Goal: Task Accomplishment & Management: Complete application form

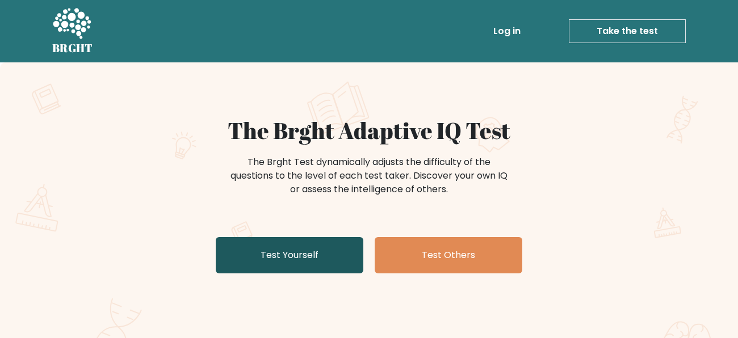
click at [315, 264] on link "Test Yourself" at bounding box center [290, 255] width 148 height 36
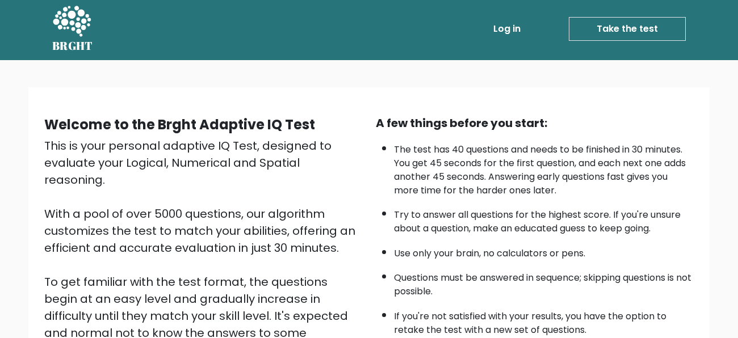
scroll to position [142, 0]
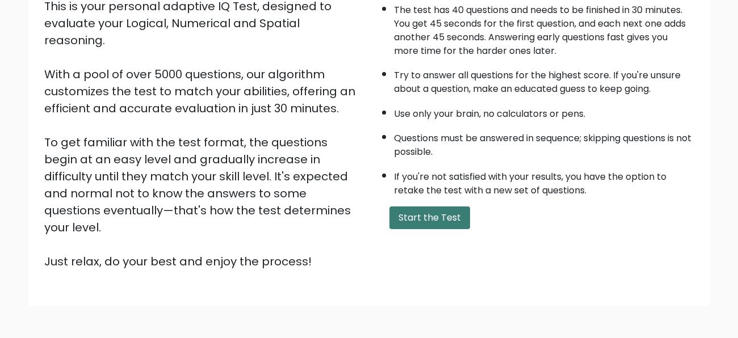
click at [401, 225] on button "Start the Test" at bounding box center [430, 218] width 81 height 23
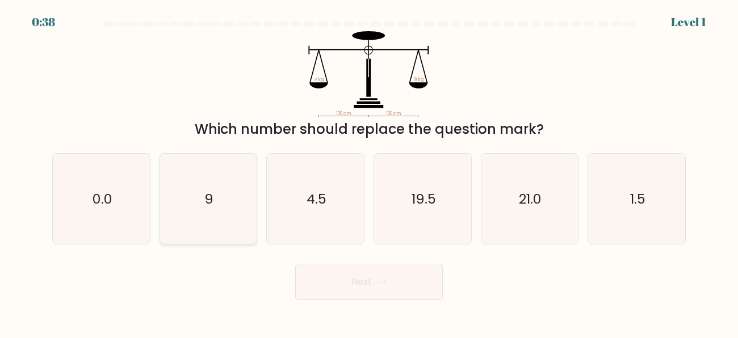
click at [195, 190] on icon "9" at bounding box center [208, 199] width 90 height 90
click at [369, 172] on input "b. 9" at bounding box center [369, 170] width 1 height 3
radio input "true"
click at [384, 273] on button "Next" at bounding box center [369, 282] width 148 height 36
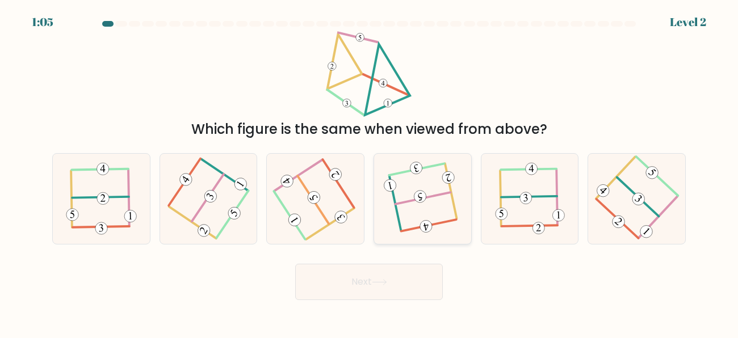
click at [426, 213] on icon at bounding box center [422, 198] width 71 height 72
click at [370, 172] on input "d." at bounding box center [369, 170] width 1 height 3
radio input "true"
click at [415, 296] on button "Next" at bounding box center [369, 282] width 148 height 36
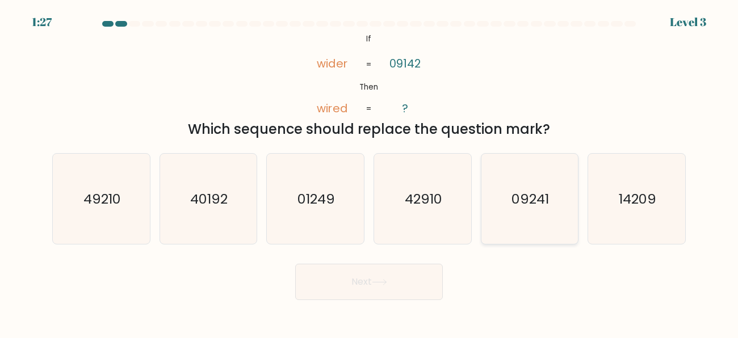
click at [533, 212] on icon "09241" at bounding box center [529, 199] width 90 height 90
click at [370, 172] on input "e. 09241" at bounding box center [369, 170] width 1 height 3
radio input "true"
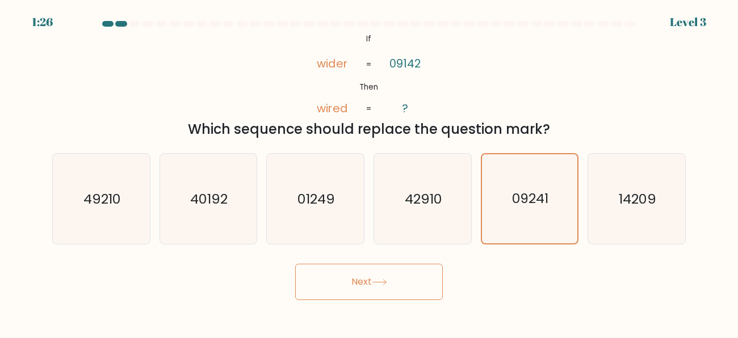
click at [404, 295] on button "Next" at bounding box center [369, 282] width 148 height 36
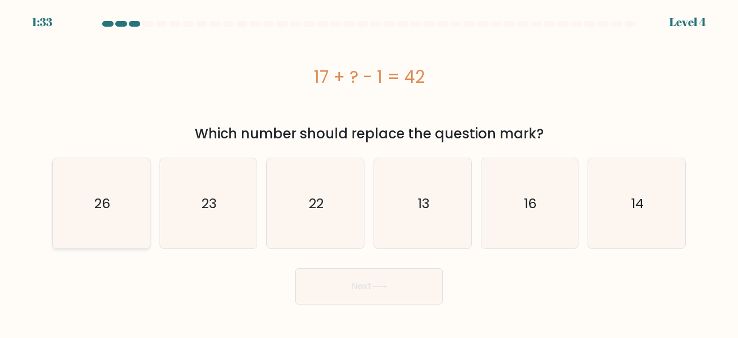
click at [141, 217] on icon "26" at bounding box center [101, 203] width 90 height 90
click at [369, 172] on input "a. 26" at bounding box center [369, 170] width 1 height 3
radio input "true"
click at [370, 303] on button "Next" at bounding box center [369, 287] width 148 height 36
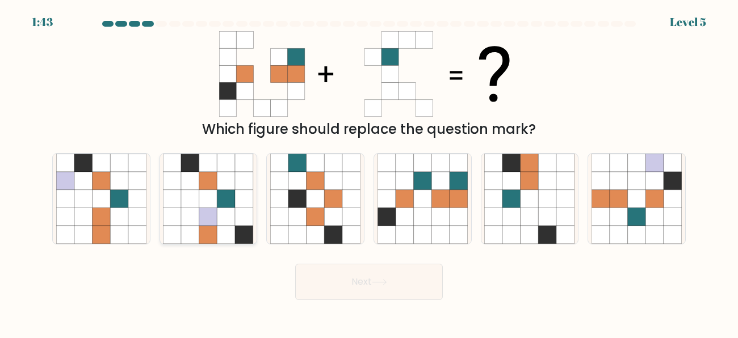
click at [210, 225] on icon at bounding box center [208, 217] width 18 height 18
click at [369, 172] on input "b." at bounding box center [369, 170] width 1 height 3
radio input "true"
click at [342, 290] on button "Next" at bounding box center [369, 282] width 148 height 36
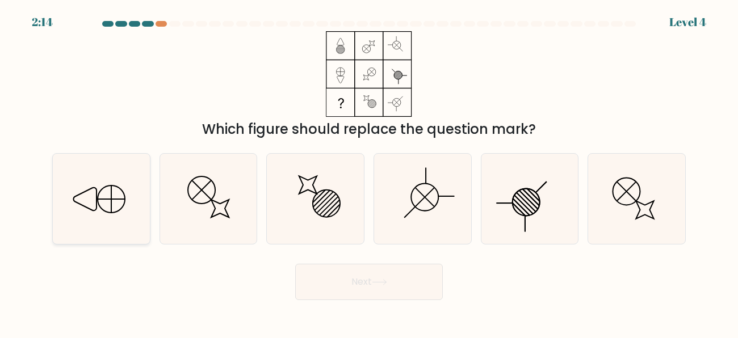
click at [120, 193] on icon at bounding box center [101, 199] width 90 height 90
click at [369, 172] on input "a." at bounding box center [369, 170] width 1 height 3
radio input "true"
click at [419, 278] on button "Next" at bounding box center [369, 282] width 148 height 36
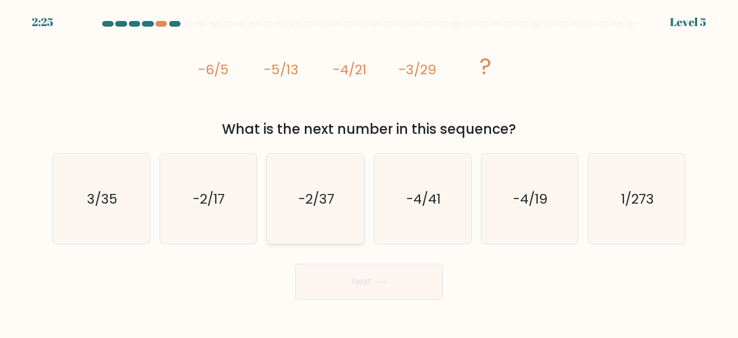
click at [285, 156] on icon "-2/37" at bounding box center [315, 199] width 90 height 90
click at [369, 169] on input "c. -2/37" at bounding box center [369, 170] width 1 height 3
radio input "true"
click at [346, 273] on button "Next" at bounding box center [369, 282] width 148 height 36
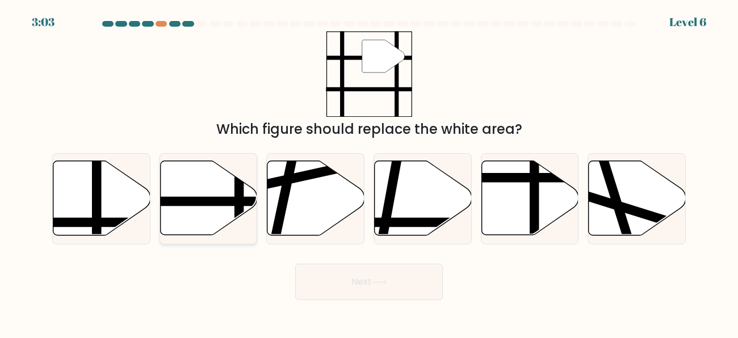
click at [186, 193] on icon at bounding box center [208, 198] width 97 height 74
click at [369, 172] on input "b." at bounding box center [369, 170] width 1 height 3
radio input "true"
click at [311, 266] on button "Next" at bounding box center [369, 282] width 148 height 36
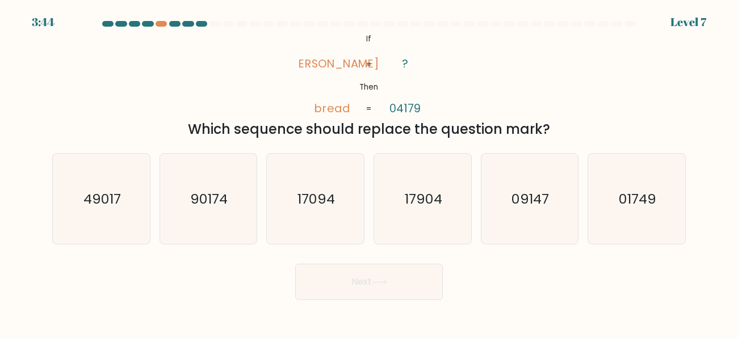
drag, startPoint x: 337, startPoint y: 283, endPoint x: 330, endPoint y: 282, distance: 6.9
click at [330, 282] on button "Next" at bounding box center [369, 282] width 148 height 36
click at [493, 263] on div "Next" at bounding box center [368, 279] width 647 height 42
click at [680, 194] on icon "01749" at bounding box center [637, 199] width 90 height 90
click at [370, 172] on input "f. 01749" at bounding box center [369, 170] width 1 height 3
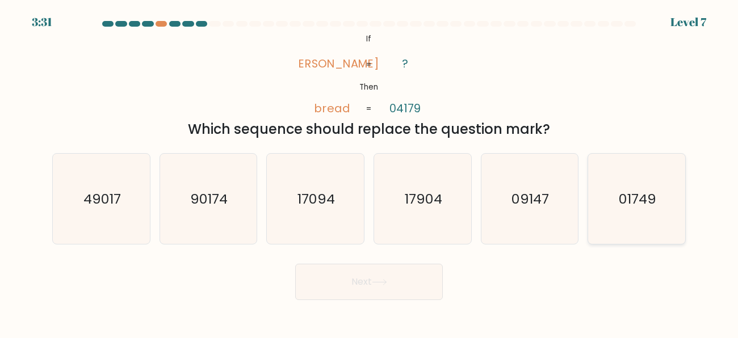
radio input "true"
click at [387, 276] on button "Next" at bounding box center [369, 282] width 148 height 36
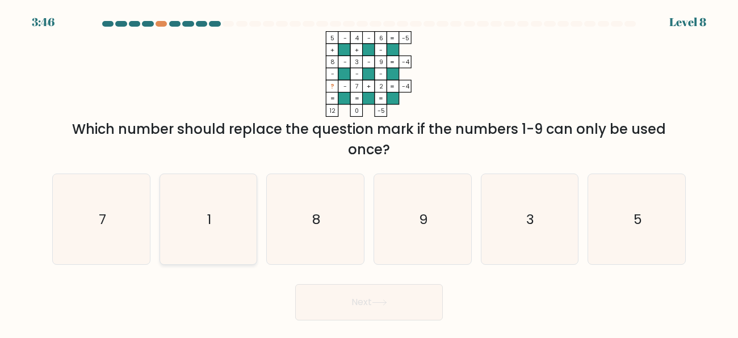
click at [215, 204] on icon "1" at bounding box center [208, 219] width 90 height 90
click at [369, 172] on input "b. 1" at bounding box center [369, 170] width 1 height 3
radio input "true"
click at [308, 292] on button "Next" at bounding box center [369, 303] width 148 height 36
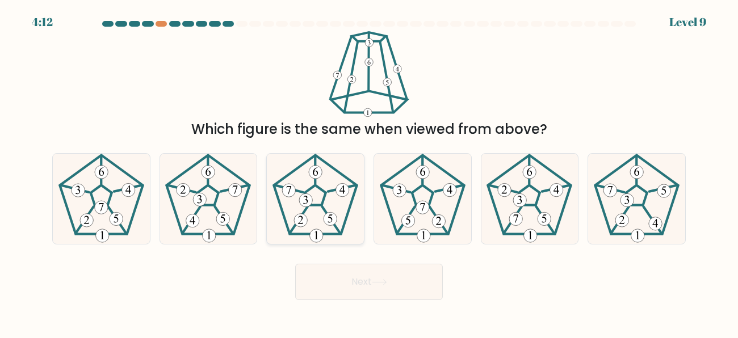
click at [312, 196] on icon at bounding box center [315, 199] width 90 height 90
click at [369, 172] on input "c." at bounding box center [369, 170] width 1 height 3
radio input "true"
click at [354, 292] on button "Next" at bounding box center [369, 282] width 148 height 36
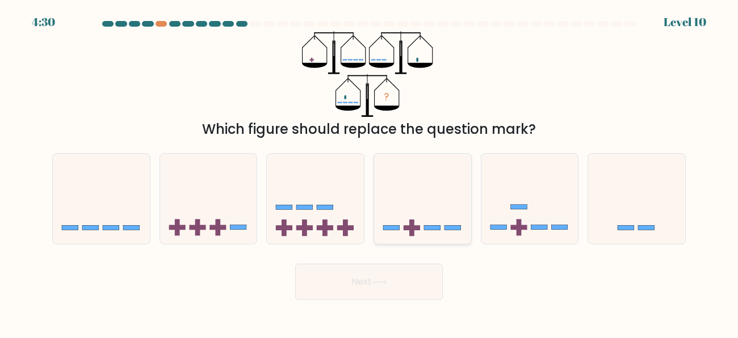
click at [417, 230] on rect at bounding box center [412, 227] width 16 height 5
click at [370, 172] on input "d." at bounding box center [369, 170] width 1 height 3
radio input "true"
click at [405, 289] on button "Next" at bounding box center [369, 282] width 148 height 36
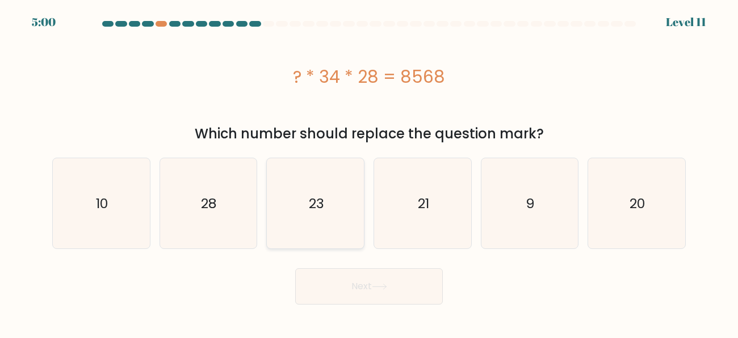
click at [298, 203] on icon "23" at bounding box center [315, 203] width 90 height 90
click at [369, 172] on input "c. 23" at bounding box center [369, 170] width 1 height 3
radio input "true"
click at [332, 286] on button "Next" at bounding box center [369, 287] width 148 height 36
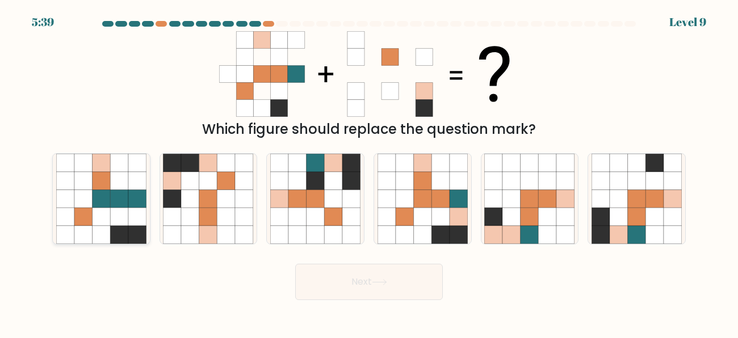
click at [79, 207] on icon at bounding box center [83, 199] width 18 height 18
click at [369, 172] on input "a." at bounding box center [369, 170] width 1 height 3
radio input "true"
click at [419, 200] on icon at bounding box center [422, 199] width 18 height 18
click at [370, 172] on input "d." at bounding box center [369, 170] width 1 height 3
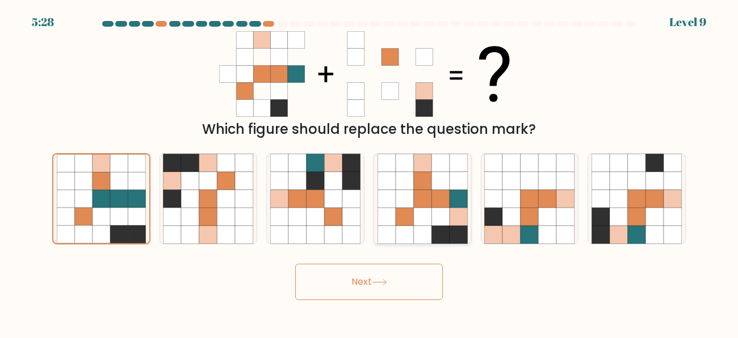
radio input "true"
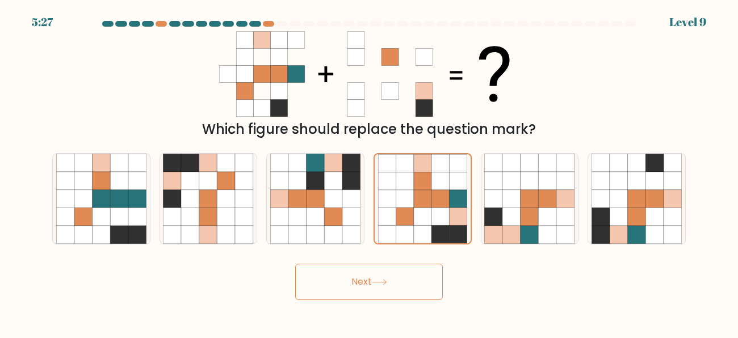
click at [404, 279] on button "Next" at bounding box center [369, 282] width 148 height 36
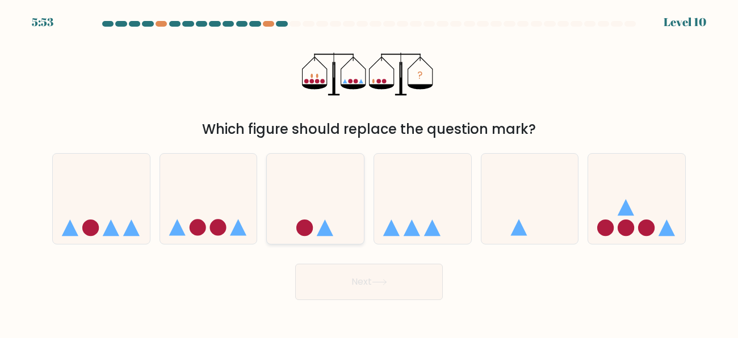
click at [321, 211] on icon at bounding box center [315, 198] width 97 height 80
click at [369, 172] on input "c." at bounding box center [369, 170] width 1 height 3
radio input "true"
click at [357, 277] on button "Next" at bounding box center [369, 282] width 148 height 36
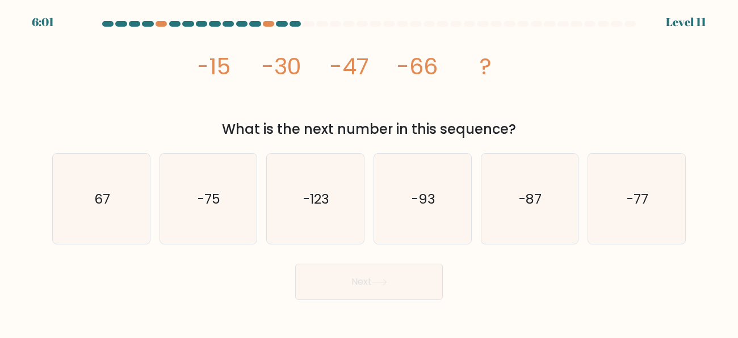
click at [312, 24] on div at bounding box center [308, 24] width 11 height 6
click at [644, 175] on icon "-77" at bounding box center [637, 199] width 90 height 90
click at [370, 172] on input "f. -77" at bounding box center [369, 170] width 1 height 3
radio input "true"
click at [206, 198] on text "-75" at bounding box center [209, 198] width 23 height 19
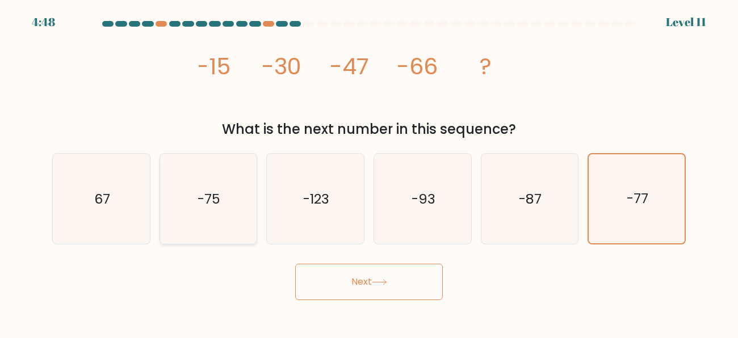
click at [369, 172] on input "b. -75" at bounding box center [369, 170] width 1 height 3
radio input "true"
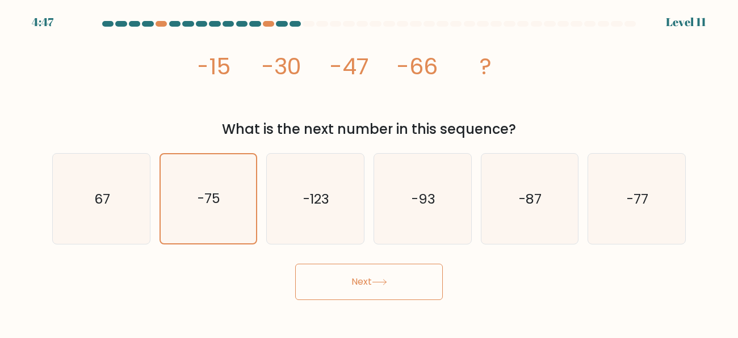
click at [319, 299] on button "Next" at bounding box center [369, 282] width 148 height 36
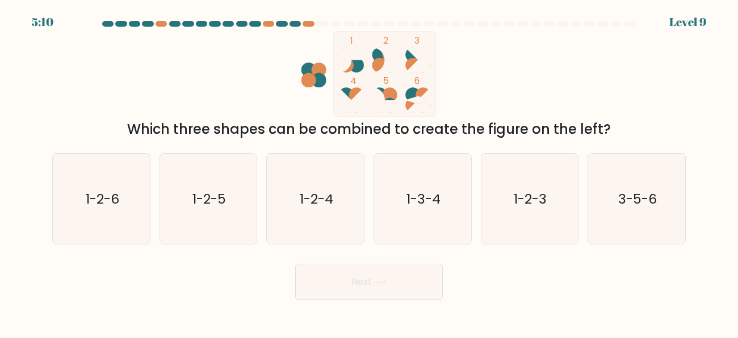
click at [369, 72] on rect at bounding box center [385, 74] width 103 height 86
click at [189, 194] on icon "1-2-5" at bounding box center [208, 199] width 90 height 90
click at [369, 172] on input "b. 1-2-5" at bounding box center [369, 170] width 1 height 3
radio input "true"
click at [323, 285] on button "Next" at bounding box center [369, 282] width 148 height 36
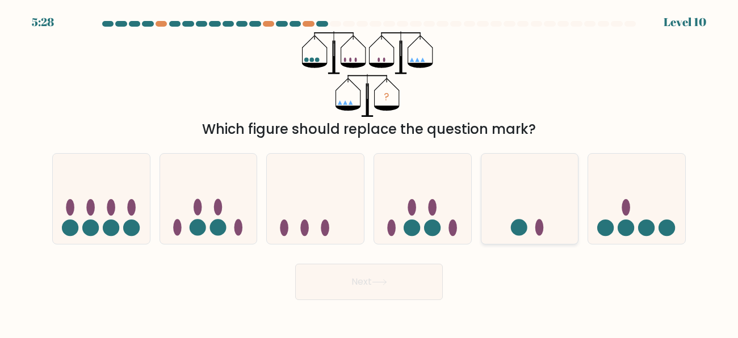
click at [539, 205] on icon at bounding box center [530, 198] width 97 height 80
click at [370, 172] on input "e." at bounding box center [369, 170] width 1 height 3
radio input "true"
click at [427, 281] on button "Next" at bounding box center [369, 282] width 148 height 36
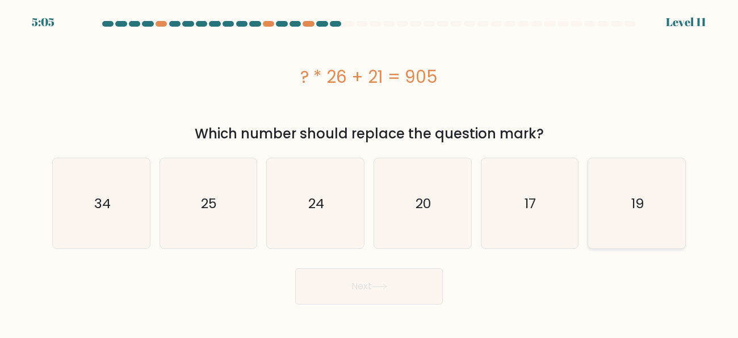
click at [674, 234] on icon "19" at bounding box center [637, 203] width 90 height 90
click at [370, 172] on input "f. 19" at bounding box center [369, 170] width 1 height 3
radio input "true"
click at [413, 302] on button "Next" at bounding box center [369, 287] width 148 height 36
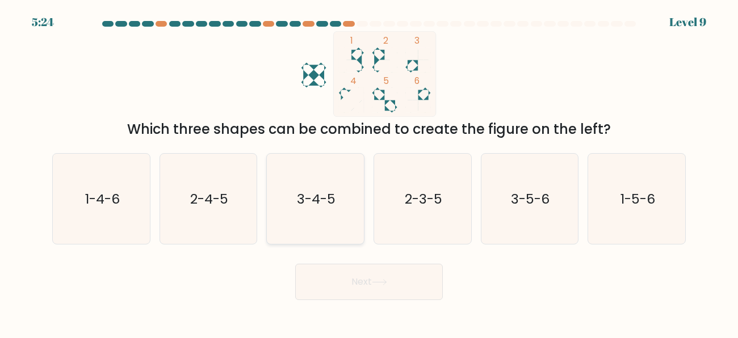
click at [300, 225] on icon "3-4-5" at bounding box center [315, 199] width 90 height 90
click at [369, 172] on input "c. 3-4-5" at bounding box center [369, 170] width 1 height 3
radio input "true"
click at [392, 298] on button "Next" at bounding box center [369, 282] width 148 height 36
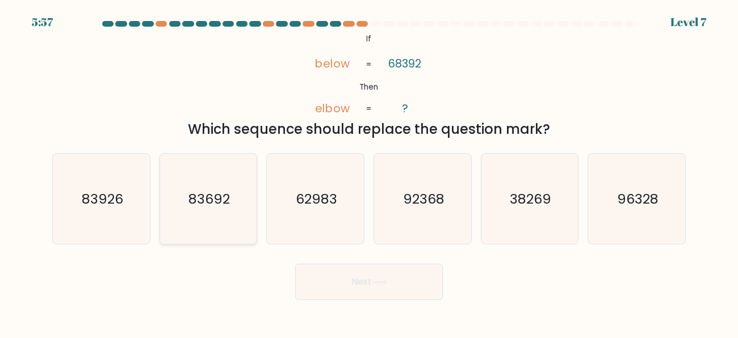
click at [225, 199] on text "83692" at bounding box center [209, 198] width 41 height 19
click at [369, 172] on input "b. 83692" at bounding box center [369, 170] width 1 height 3
radio input "true"
click at [372, 289] on button "Next" at bounding box center [369, 282] width 148 height 36
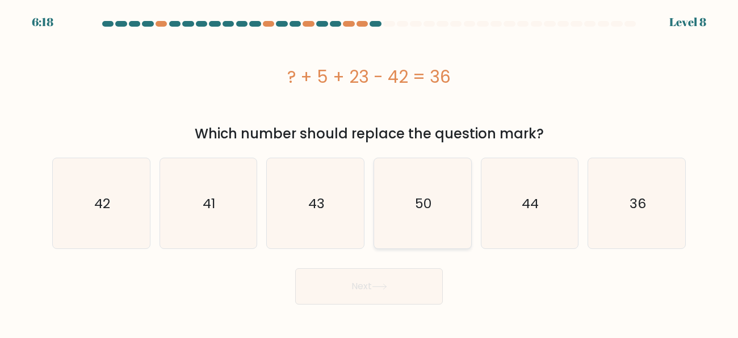
click at [432, 212] on text "50" at bounding box center [423, 203] width 17 height 19
click at [370, 172] on input "d. 50" at bounding box center [369, 170] width 1 height 3
radio input "true"
click at [400, 310] on body "6:17 Level 8 a." at bounding box center [369, 169] width 738 height 338
click at [393, 290] on button "Next" at bounding box center [369, 287] width 148 height 36
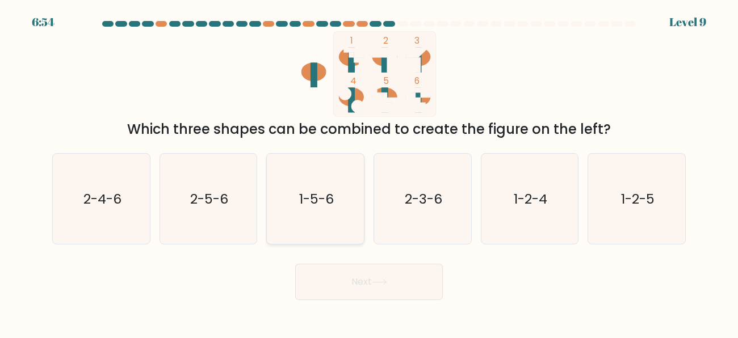
click at [312, 220] on icon "1-5-6" at bounding box center [315, 199] width 90 height 90
click at [369, 172] on input "c. 1-5-6" at bounding box center [369, 170] width 1 height 3
radio input "true"
click at [399, 289] on button "Next" at bounding box center [369, 282] width 148 height 36
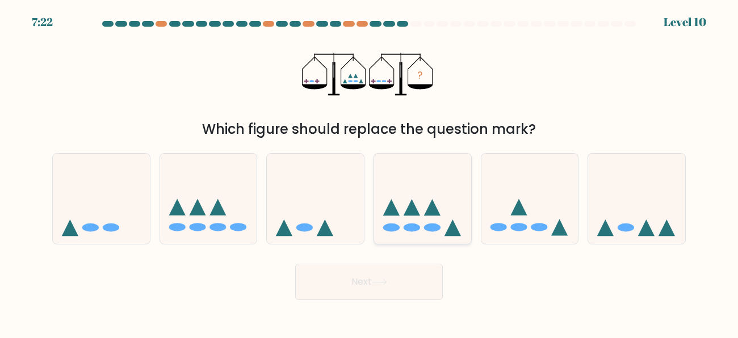
click at [400, 194] on icon at bounding box center [422, 198] width 97 height 80
click at [370, 172] on input "d." at bounding box center [369, 170] width 1 height 3
radio input "true"
click at [390, 282] on button "Next" at bounding box center [369, 282] width 148 height 36
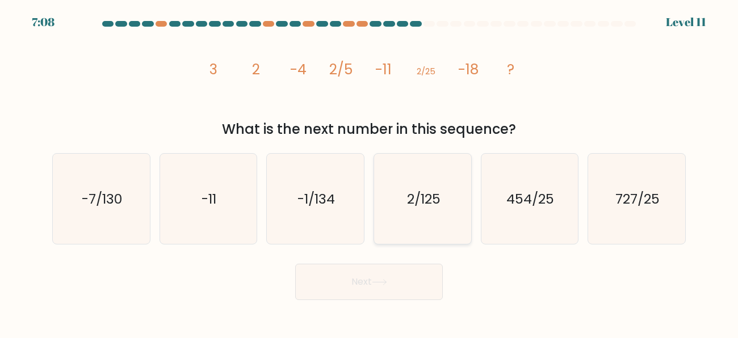
click at [396, 177] on icon "2/125" at bounding box center [423, 199] width 90 height 90
click at [370, 172] on input "d. 2/125" at bounding box center [369, 170] width 1 height 3
radio input "true"
click at [404, 283] on button "Next" at bounding box center [369, 282] width 148 height 36
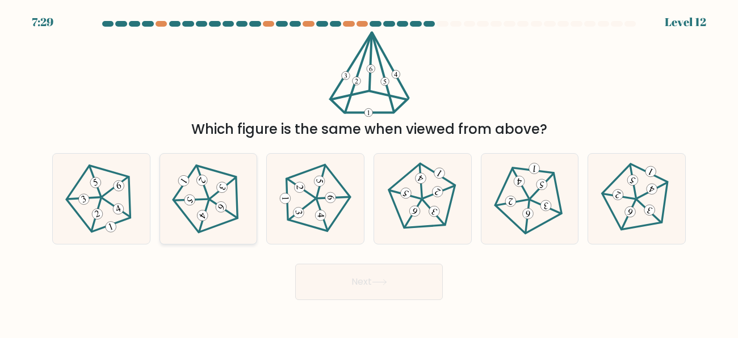
click at [216, 198] on icon at bounding box center [208, 198] width 72 height 72
click at [369, 172] on input "b." at bounding box center [369, 170] width 1 height 3
radio input "true"
click at [327, 271] on button "Next" at bounding box center [369, 282] width 148 height 36
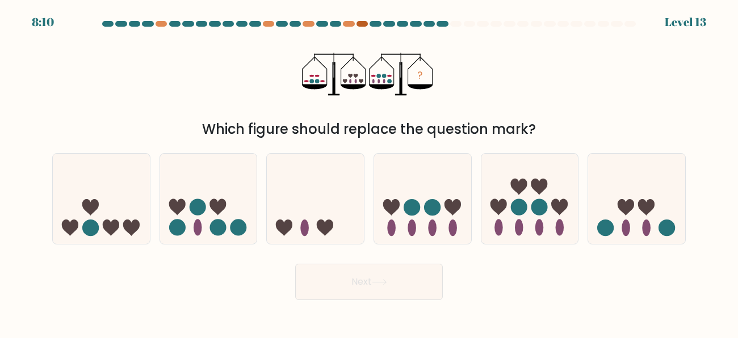
click at [362, 22] on div at bounding box center [362, 24] width 11 height 6
click at [432, 185] on icon at bounding box center [422, 198] width 97 height 80
click at [370, 172] on input "d." at bounding box center [369, 170] width 1 height 3
radio input "true"
click at [411, 286] on button "Next" at bounding box center [369, 282] width 148 height 36
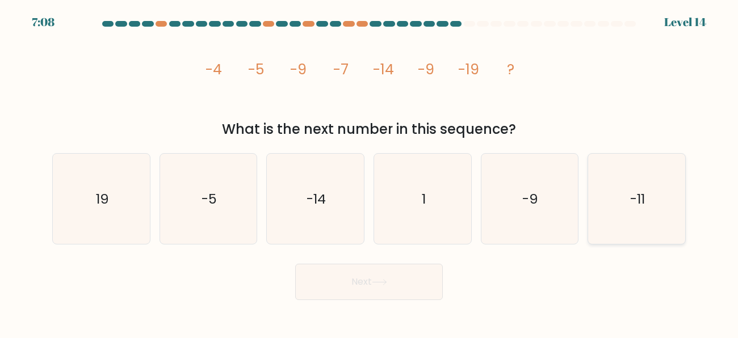
click at [604, 194] on icon "-11" at bounding box center [637, 199] width 90 height 90
click at [370, 172] on input "f. -11" at bounding box center [369, 170] width 1 height 3
radio input "true"
click at [367, 286] on button "Next" at bounding box center [369, 282] width 148 height 36
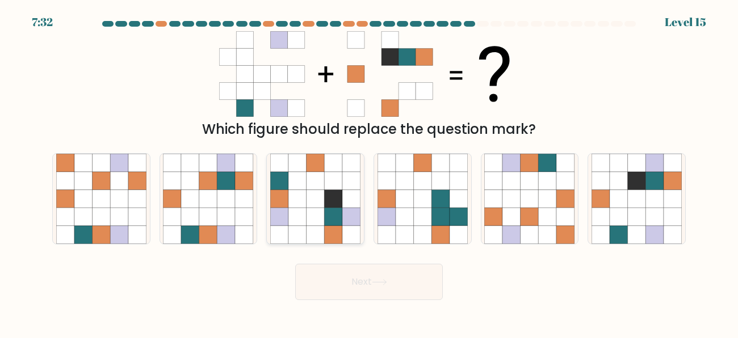
click at [308, 184] on icon at bounding box center [316, 181] width 18 height 18
click at [369, 172] on input "c." at bounding box center [369, 170] width 1 height 3
radio input "true"
click at [361, 290] on button "Next" at bounding box center [369, 282] width 148 height 36
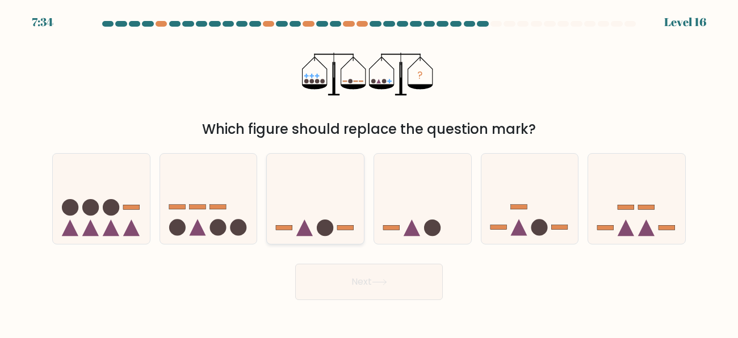
click at [330, 192] on icon at bounding box center [315, 198] width 97 height 80
click at [369, 172] on input "c." at bounding box center [369, 170] width 1 height 3
radio input "true"
click at [560, 222] on icon at bounding box center [530, 198] width 97 height 80
click at [370, 172] on input "e." at bounding box center [369, 170] width 1 height 3
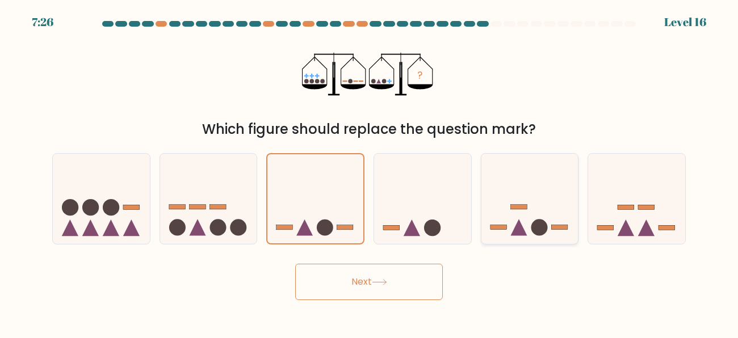
radio input "true"
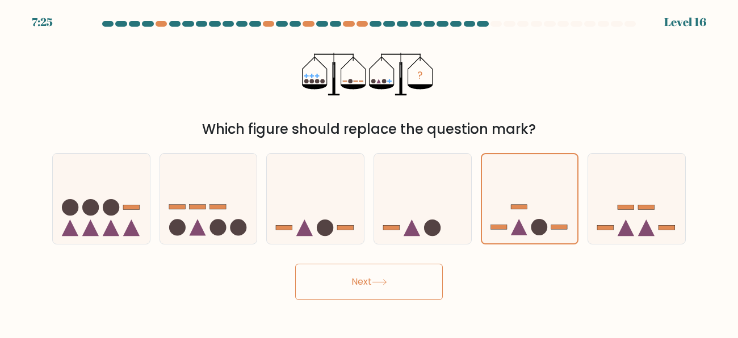
click at [413, 281] on button "Next" at bounding box center [369, 282] width 148 height 36
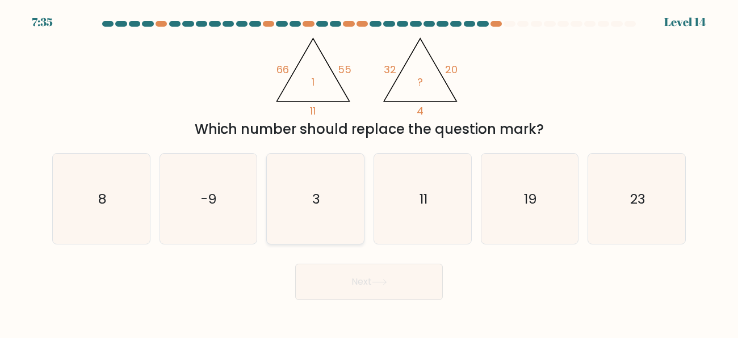
click at [304, 164] on icon "3" at bounding box center [315, 199] width 90 height 90
click at [369, 169] on input "c. 3" at bounding box center [369, 170] width 1 height 3
radio input "true"
click at [341, 285] on button "Next" at bounding box center [369, 282] width 148 height 36
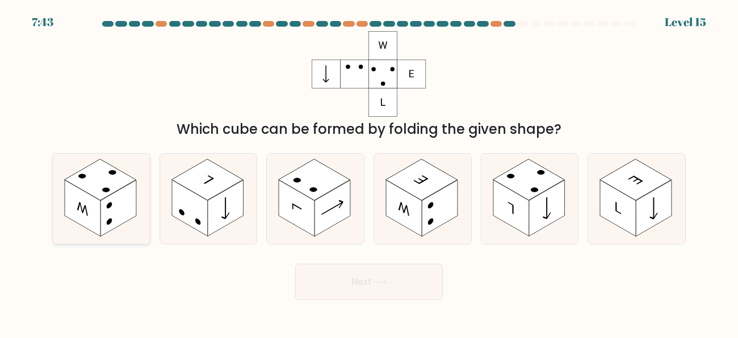
click at [117, 203] on rect at bounding box center [119, 208] width 36 height 56
click at [369, 172] on input "a." at bounding box center [369, 170] width 1 height 3
radio input "true"
click at [375, 274] on button "Next" at bounding box center [369, 282] width 148 height 36
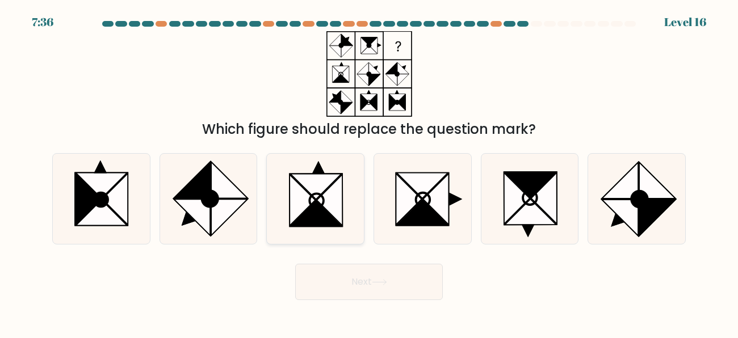
click at [328, 180] on icon at bounding box center [316, 187] width 51 height 26
click at [369, 172] on input "c." at bounding box center [369, 170] width 1 height 3
radio input "true"
click at [350, 283] on button "Next" at bounding box center [369, 282] width 148 height 36
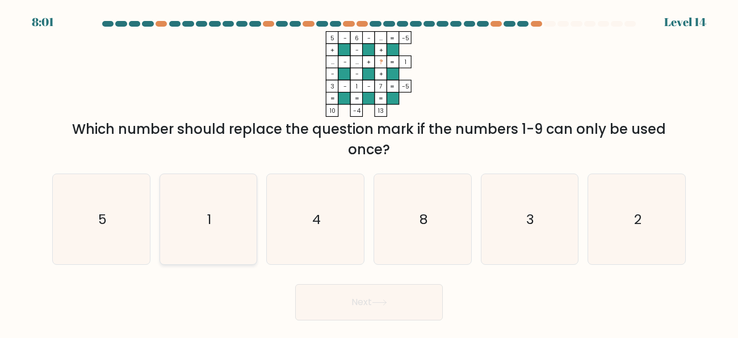
click at [233, 255] on icon "1" at bounding box center [208, 219] width 90 height 90
click at [369, 172] on input "b. 1" at bounding box center [369, 170] width 1 height 3
radio input "true"
click at [361, 312] on button "Next" at bounding box center [369, 303] width 148 height 36
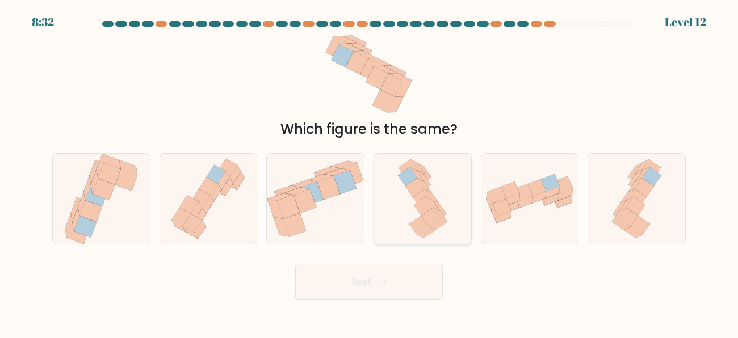
click at [403, 193] on icon at bounding box center [422, 199] width 57 height 90
click at [370, 172] on input "d." at bounding box center [369, 170] width 1 height 3
radio input "true"
click at [372, 292] on button "Next" at bounding box center [369, 282] width 148 height 36
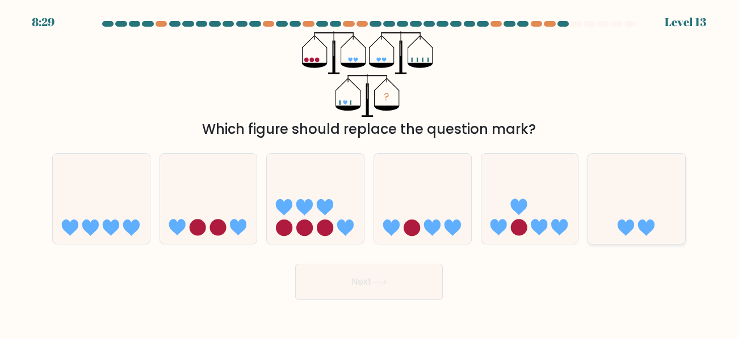
click at [637, 218] on icon at bounding box center [636, 198] width 97 height 80
click at [370, 172] on input "f." at bounding box center [369, 170] width 1 height 3
radio input "true"
click at [379, 302] on body "8:28 Level 13" at bounding box center [369, 169] width 738 height 338
click at [371, 289] on button "Next" at bounding box center [369, 282] width 148 height 36
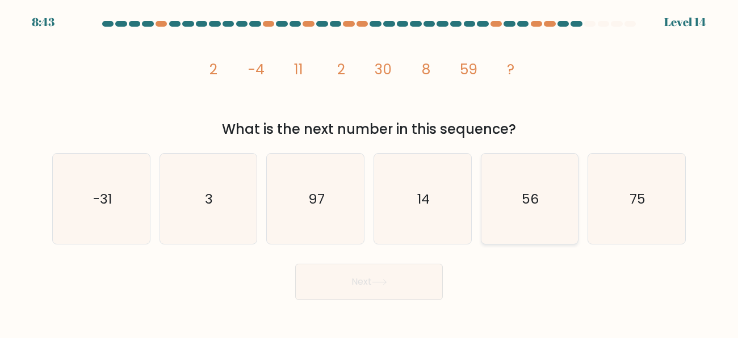
click at [507, 200] on icon "56" at bounding box center [529, 199] width 90 height 90
click at [370, 172] on input "e. 56" at bounding box center [369, 170] width 1 height 3
radio input "true"
click at [388, 277] on button "Next" at bounding box center [369, 282] width 148 height 36
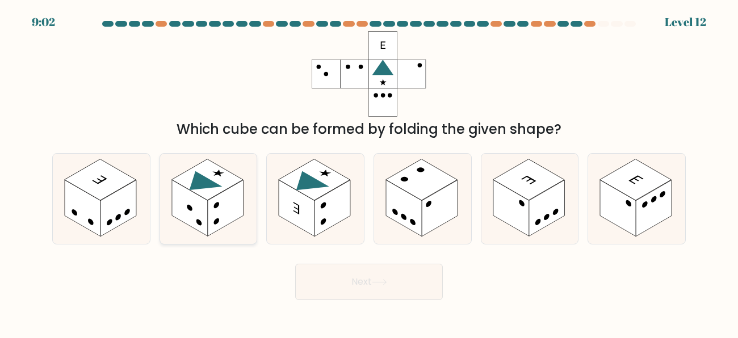
click at [202, 193] on rect at bounding box center [208, 179] width 72 height 41
click at [369, 172] on input "b." at bounding box center [369, 170] width 1 height 3
radio input "true"
click at [398, 282] on button "Next" at bounding box center [369, 282] width 148 height 36
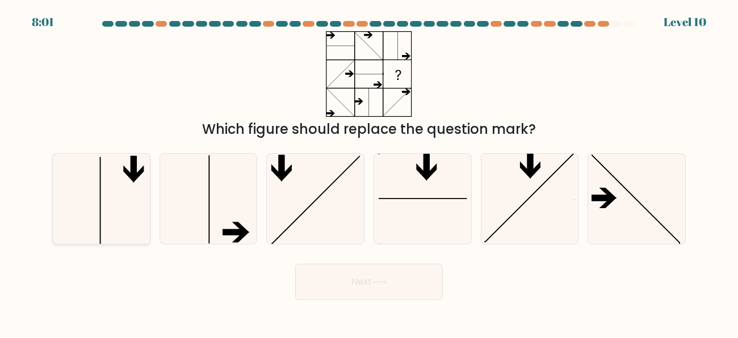
click at [143, 194] on icon at bounding box center [101, 199] width 90 height 90
click at [369, 172] on input "a." at bounding box center [369, 170] width 1 height 3
radio input "true"
click at [133, 201] on icon at bounding box center [101, 198] width 89 height 89
click at [369, 172] on input "a." at bounding box center [369, 170] width 1 height 3
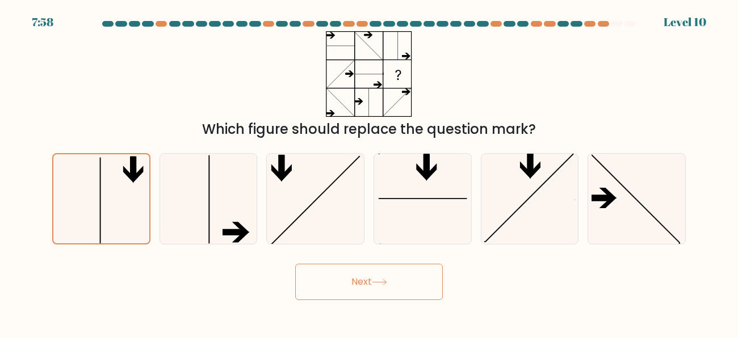
click at [356, 288] on button "Next" at bounding box center [369, 282] width 148 height 36
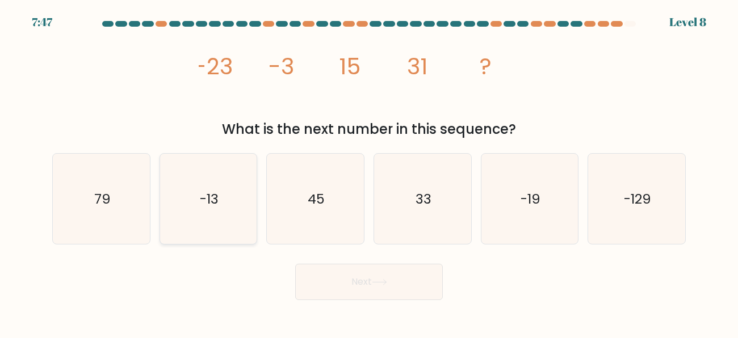
click at [234, 218] on icon "-13" at bounding box center [208, 199] width 90 height 90
click at [369, 172] on input "b. -13" at bounding box center [369, 170] width 1 height 3
radio input "true"
click at [350, 277] on button "Next" at bounding box center [369, 282] width 148 height 36
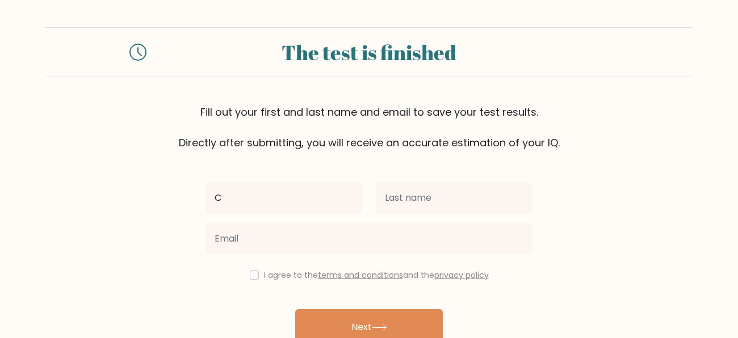
type input "[PERSON_NAME]"
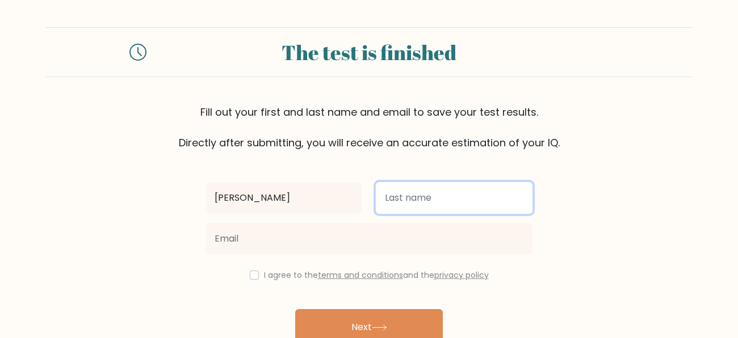
click at [414, 206] on input "text" at bounding box center [454, 198] width 157 height 32
type input "ikechukwu"
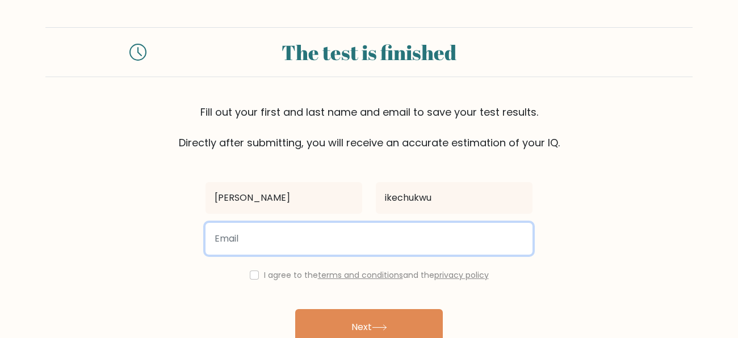
click at [396, 237] on input "email" at bounding box center [369, 239] width 327 height 32
type input "[EMAIL_ADDRESS][DOMAIN_NAME]"
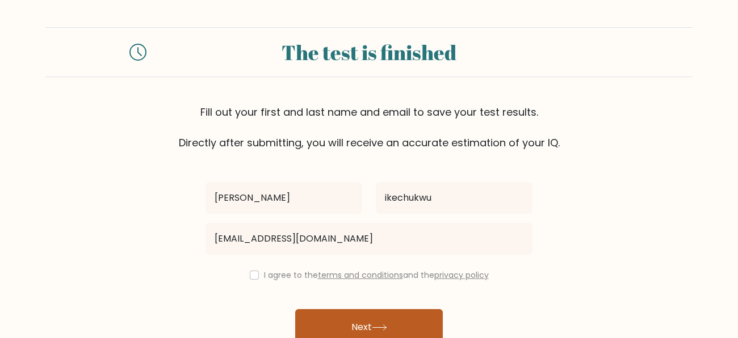
click at [368, 319] on button "Next" at bounding box center [369, 328] width 148 height 36
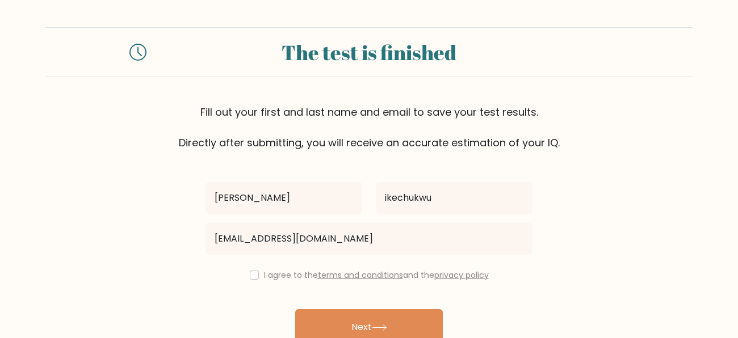
click at [278, 274] on label "I agree to the terms and conditions and the privacy policy" at bounding box center [376, 275] width 225 height 11
click at [259, 275] on div "I agree to the terms and conditions and the privacy policy" at bounding box center [369, 276] width 341 height 14
click at [257, 274] on div "I agree to the terms and conditions and the privacy policy" at bounding box center [369, 276] width 341 height 14
click at [318, 275] on link "terms and conditions" at bounding box center [360, 275] width 85 height 11
click at [268, 277] on label "I agree to the terms and conditions and the privacy policy" at bounding box center [376, 275] width 225 height 11
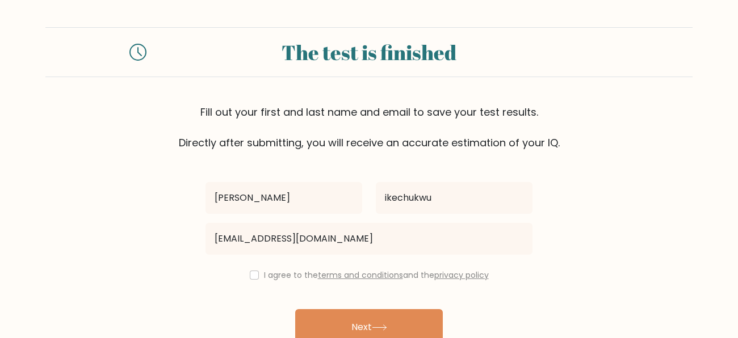
click at [256, 274] on div "I agree to the terms and conditions and the privacy policy" at bounding box center [369, 276] width 341 height 14
click at [252, 274] on input "checkbox" at bounding box center [254, 275] width 9 height 9
checkbox input "true"
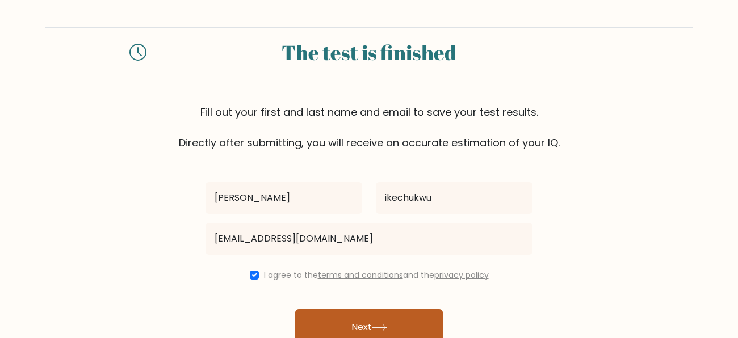
click at [341, 328] on button "Next" at bounding box center [369, 328] width 148 height 36
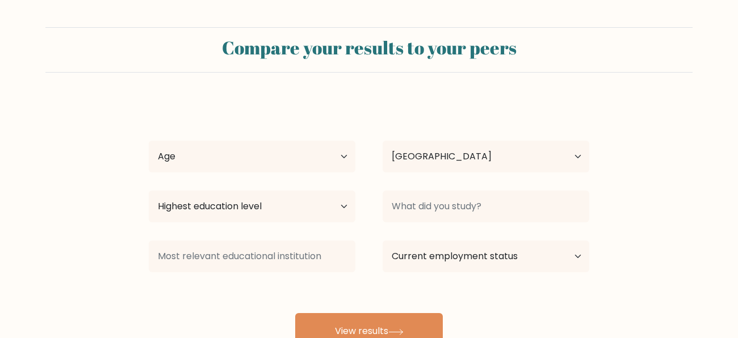
select select "GB"
click at [296, 148] on select "Age Under 18 years old 18-24 years old 25-34 years old 35-44 years old 45-54 ye…" at bounding box center [252, 157] width 207 height 32
select select "min_18"
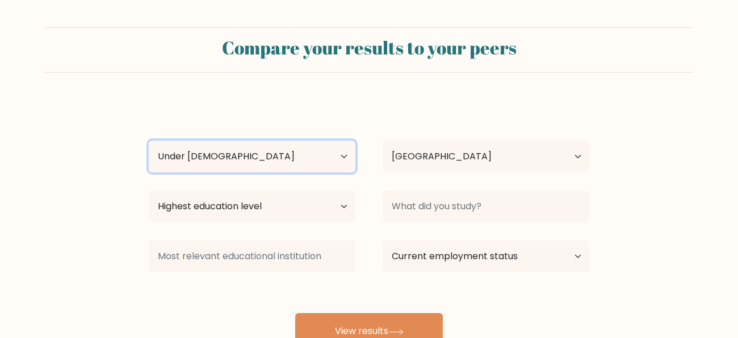
click at [149, 141] on select "Age Under 18 years old 18-24 years old 25-34 years old 35-44 years old 45-54 ye…" at bounding box center [252, 157] width 207 height 32
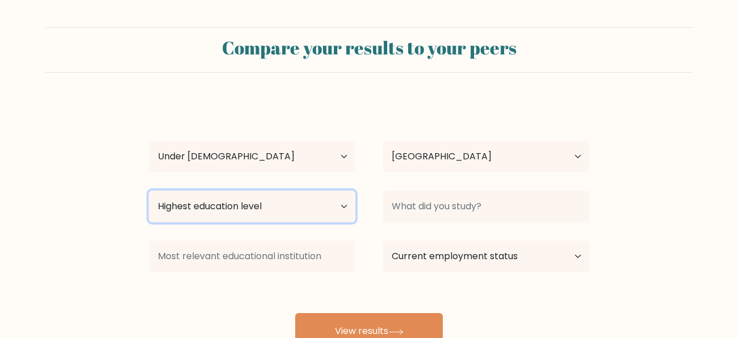
click at [310, 206] on select "Highest education level No schooling Primary Lower Secondary Upper Secondary Oc…" at bounding box center [252, 207] width 207 height 32
select select "upper_secondary"
click at [149, 191] on select "Highest education level No schooling Primary Lower Secondary Upper Secondary Oc…" at bounding box center [252, 207] width 207 height 32
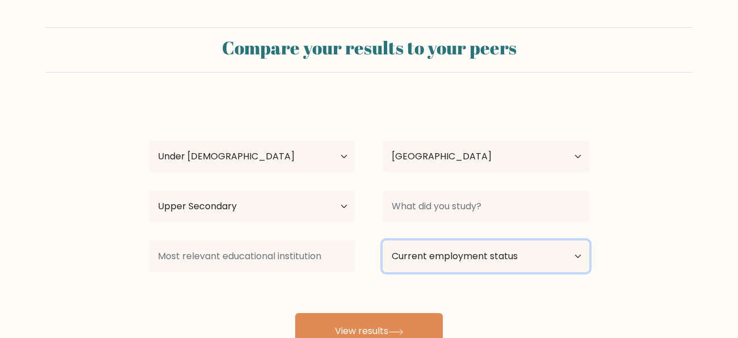
click at [452, 254] on select "Current employment status Employed Student Retired Other / prefer not to answer" at bounding box center [486, 257] width 207 height 32
select select "student"
click at [383, 241] on select "Current employment status Employed Student Retired Other / prefer not to answer" at bounding box center [486, 257] width 207 height 32
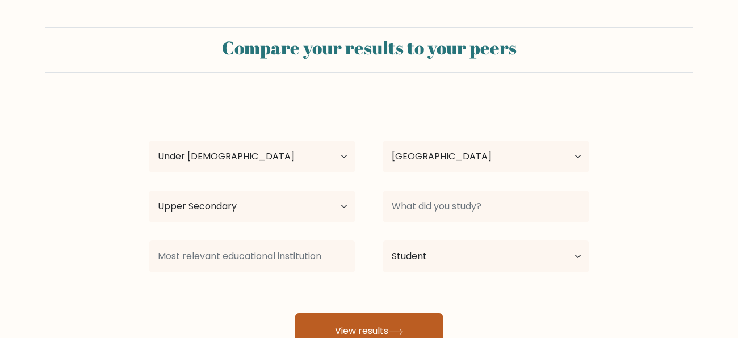
click at [406, 314] on button "View results" at bounding box center [369, 332] width 148 height 36
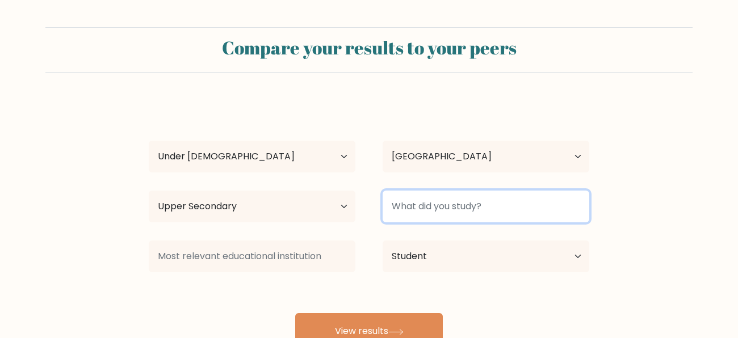
click at [470, 199] on input at bounding box center [486, 207] width 207 height 32
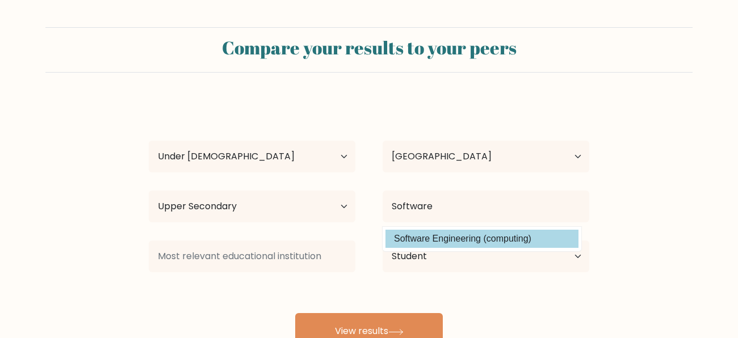
click at [484, 237] on option "Software Engineering (computing)" at bounding box center [482, 239] width 193 height 18
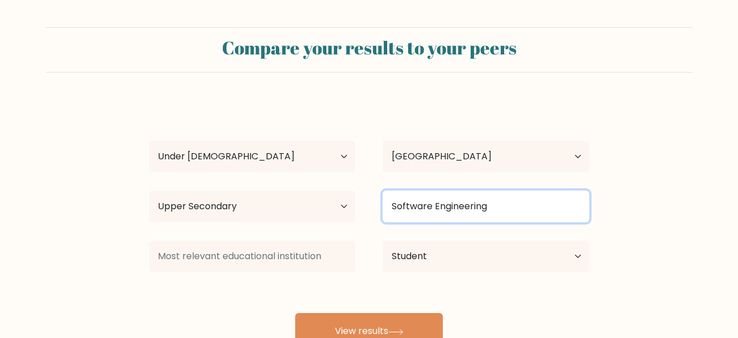
click at [494, 213] on input "Software Engineering" at bounding box center [486, 207] width 207 height 32
type input "S"
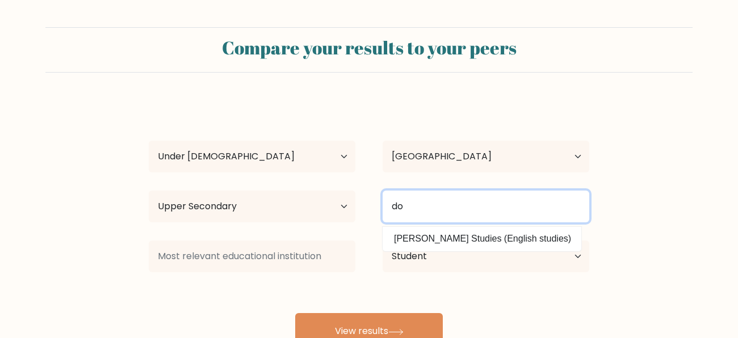
type input "d"
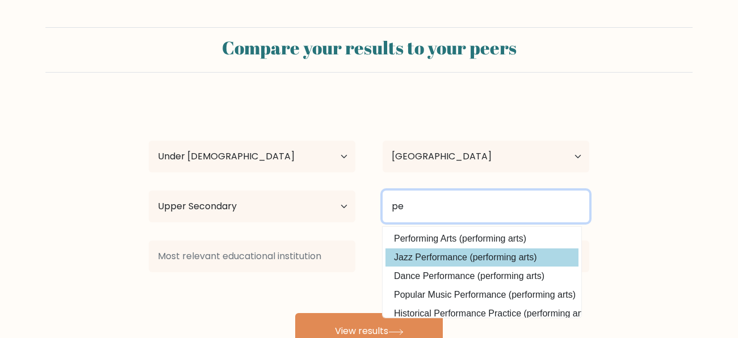
type input "p"
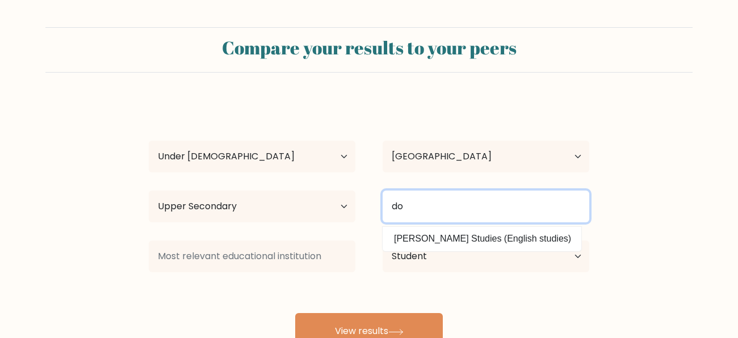
type input "d"
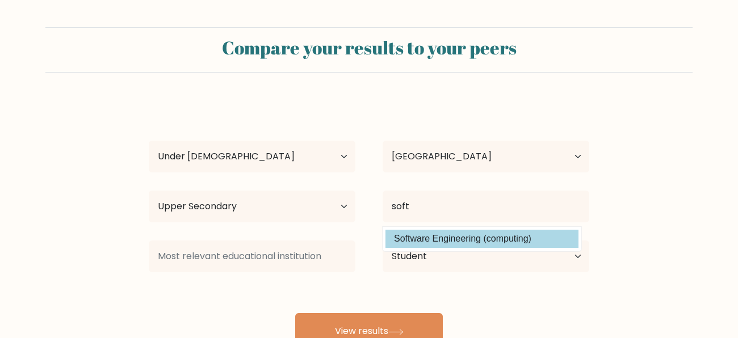
click at [486, 239] on option "Software Engineering (computing)" at bounding box center [482, 239] width 193 height 18
type input "Software Engineering"
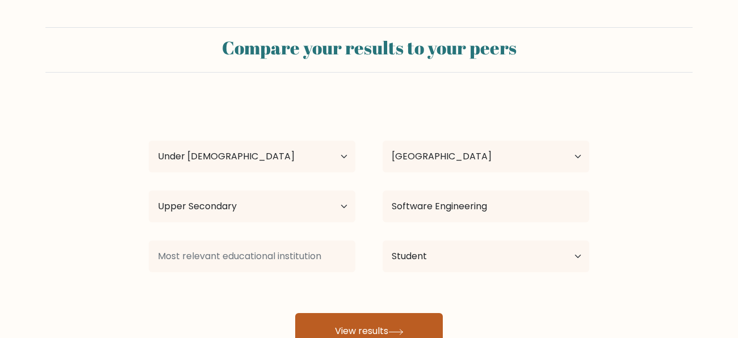
click at [407, 316] on button "View results" at bounding box center [369, 332] width 148 height 36
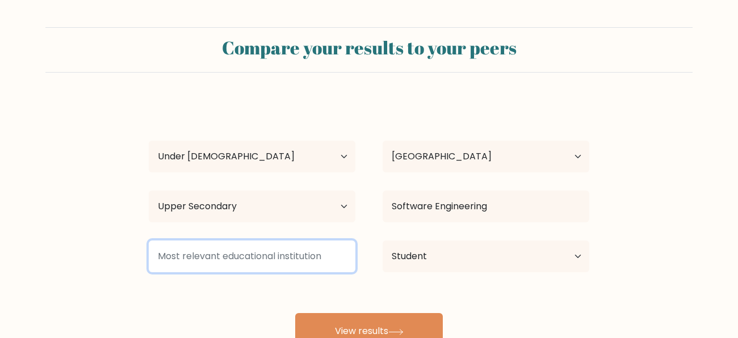
click at [235, 258] on input at bounding box center [252, 257] width 207 height 32
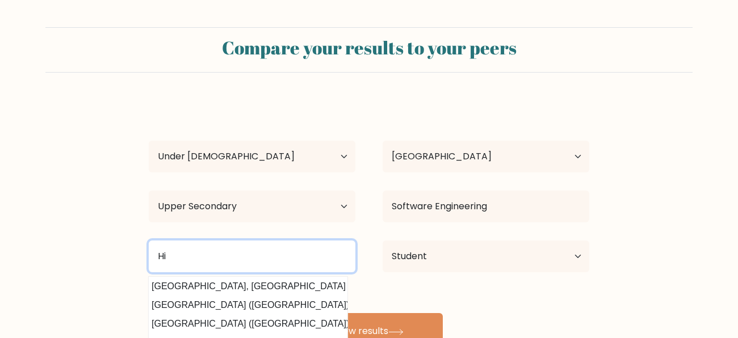
scroll to position [102, 9]
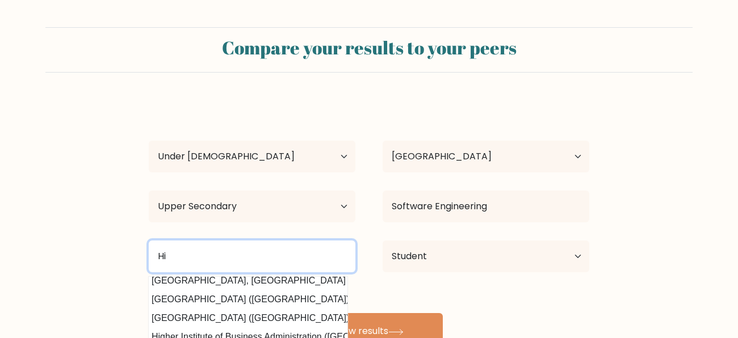
type input "H"
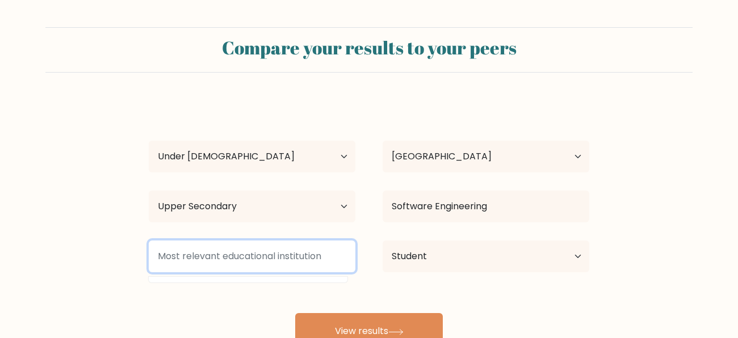
scroll to position [0, 0]
type input "d"
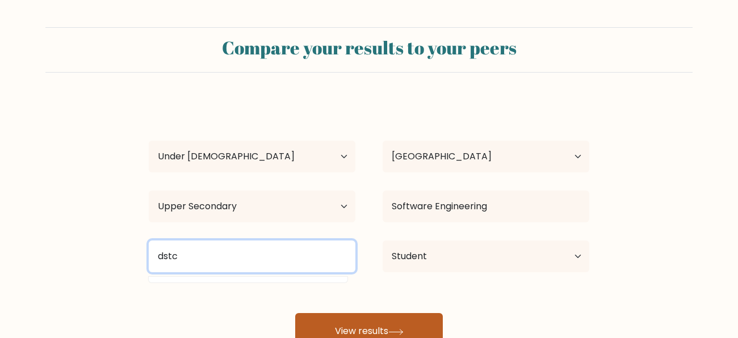
type input "dstc"
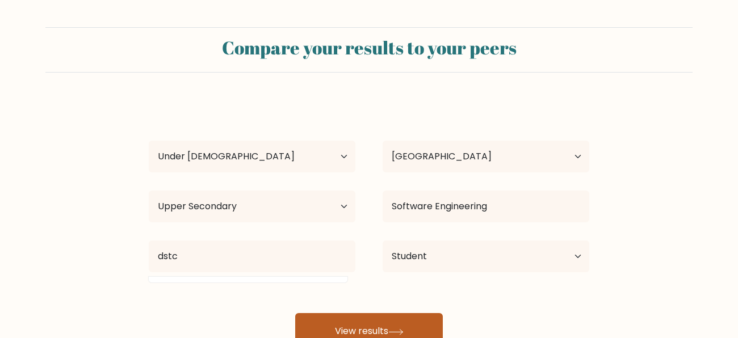
click at [354, 327] on button "View results" at bounding box center [369, 332] width 148 height 36
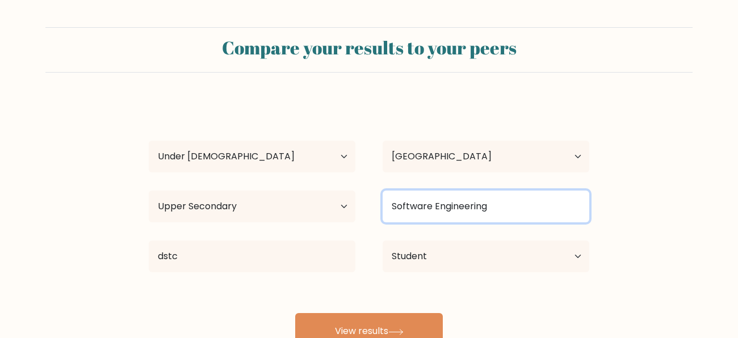
click at [441, 215] on input "Software Engineering" at bounding box center [486, 207] width 207 height 32
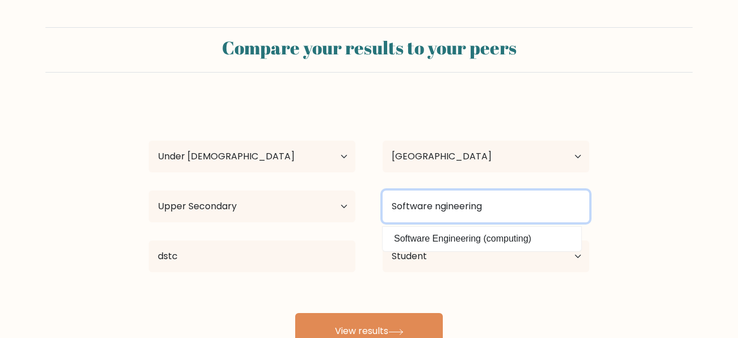
click at [483, 211] on input "Software ngineering" at bounding box center [486, 207] width 207 height 32
type input "S"
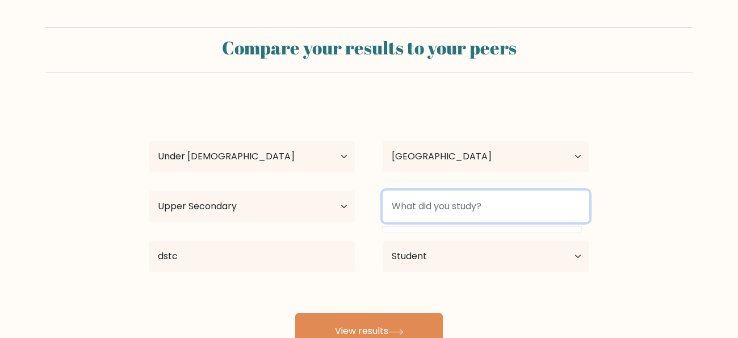
click at [475, 195] on input at bounding box center [486, 207] width 207 height 32
type input "p"
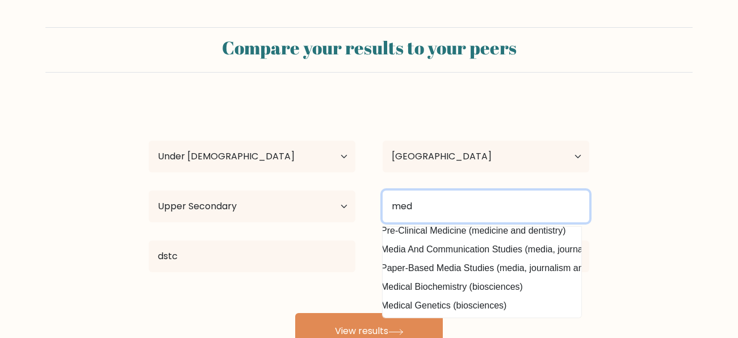
scroll to position [102, 0]
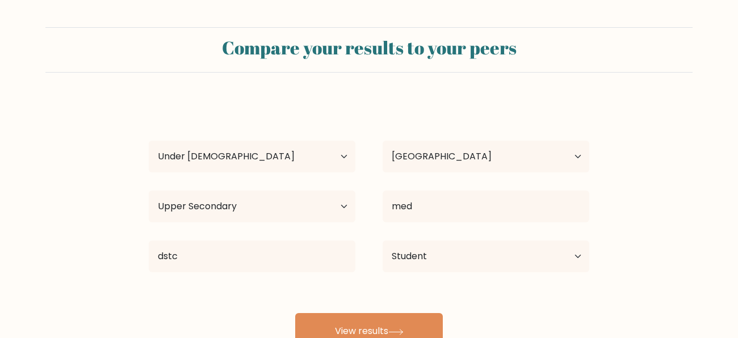
click at [474, 307] on div "C.J ikechukwu Age Under 18 years old 18-24 years old 25-34 years old 35-44 year…" at bounding box center [369, 225] width 454 height 250
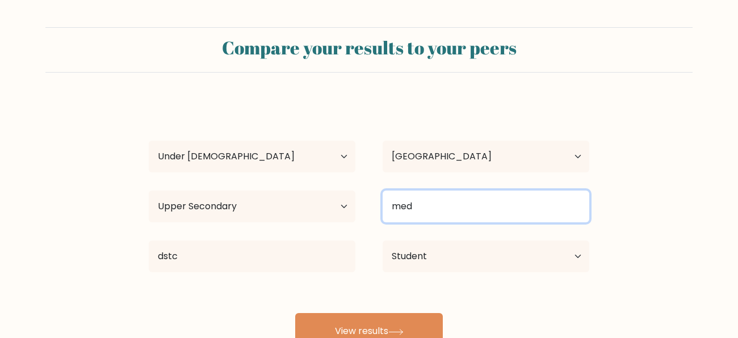
click at [453, 212] on input "med" at bounding box center [486, 207] width 207 height 32
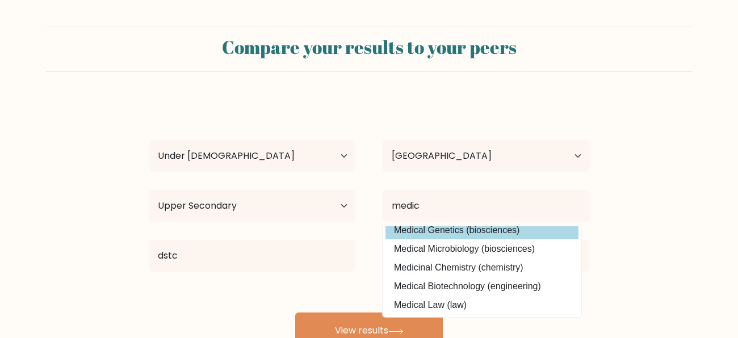
click at [486, 229] on option "Medical Genetics (biosciences)" at bounding box center [482, 230] width 193 height 18
type input "Medical Genetics"
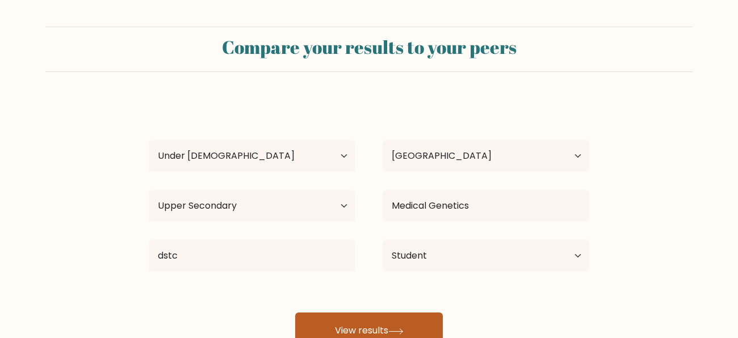
click at [413, 324] on button "View results" at bounding box center [369, 331] width 148 height 36
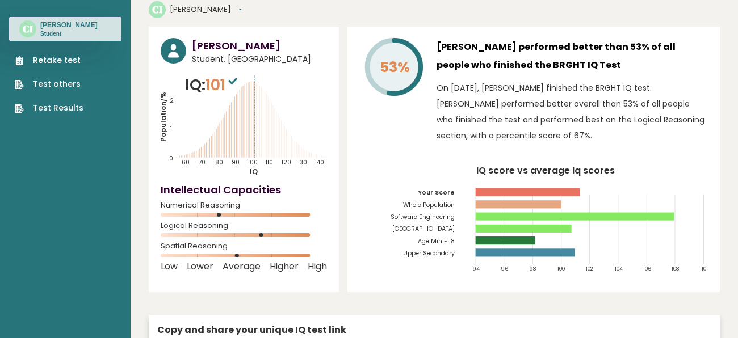
scroll to position [44, 0]
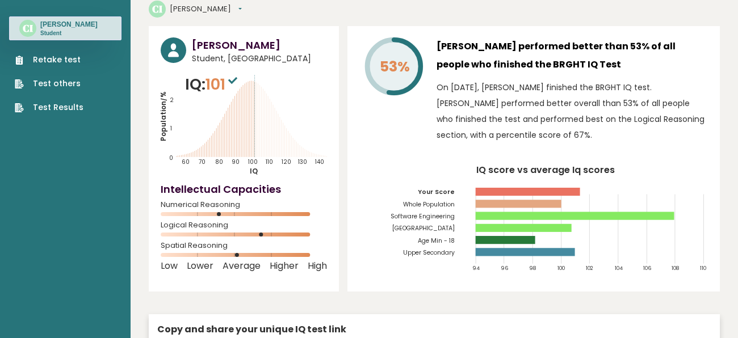
click at [227, 215] on circle at bounding box center [225, 214] width 5 height 5
click at [70, 88] on link "Test others" at bounding box center [49, 84] width 69 height 12
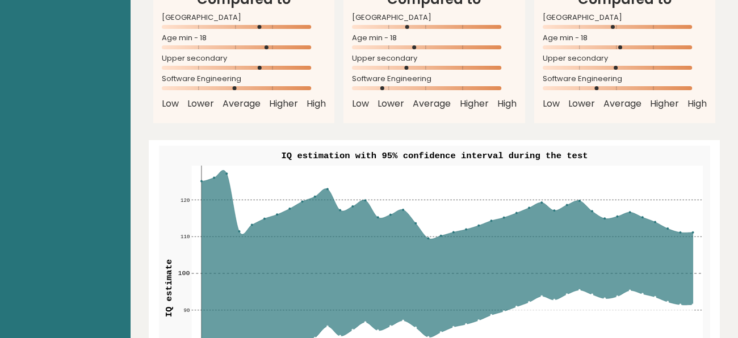
scroll to position [1275, 0]
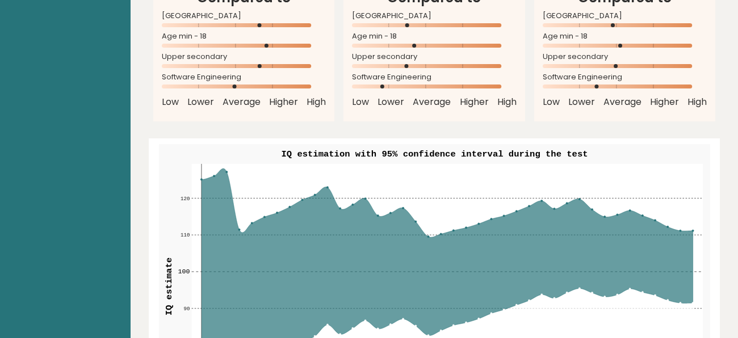
click at [345, 165] on rect at bounding box center [446, 286] width 511 height 245
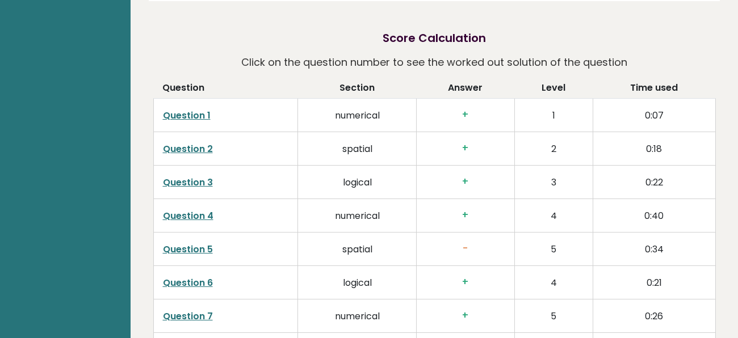
click at [343, 177] on td "logical" at bounding box center [357, 182] width 118 height 34
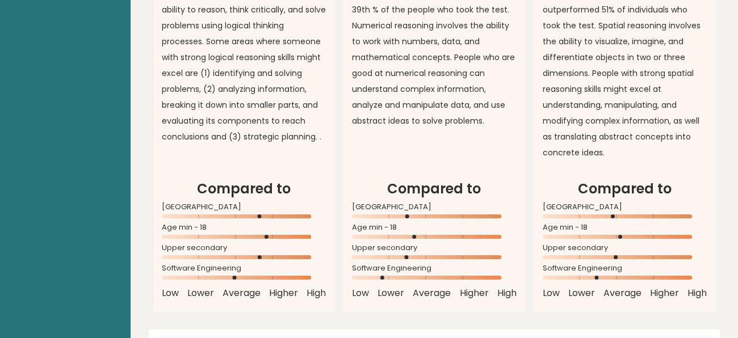
scroll to position [1083, 0]
click at [386, 267] on div "Software Engineering" at bounding box center [434, 276] width 165 height 18
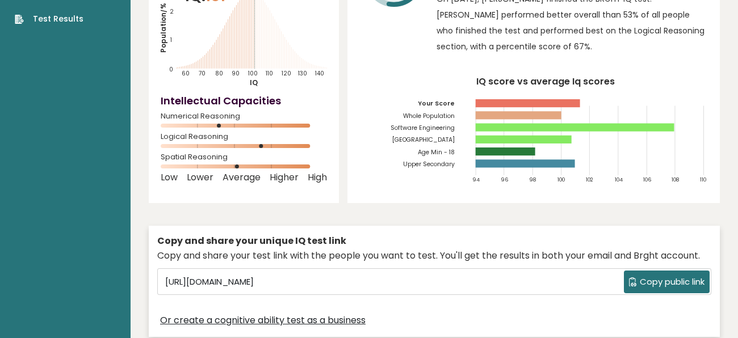
scroll to position [0, 0]
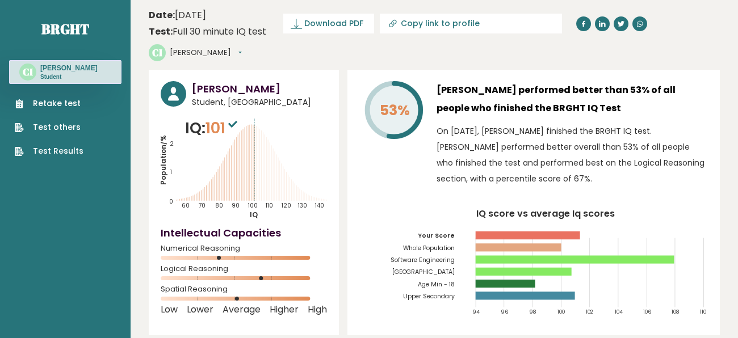
click at [191, 56] on button "[PERSON_NAME]" at bounding box center [206, 52] width 72 height 11
click at [197, 71] on link "Dashboard" at bounding box center [199, 70] width 58 height 15
click at [189, 51] on button "[PERSON_NAME]" at bounding box center [206, 52] width 72 height 11
click at [204, 86] on link "Profile" at bounding box center [199, 86] width 58 height 16
click at [327, 24] on span "Download PDF" at bounding box center [333, 24] width 59 height 12
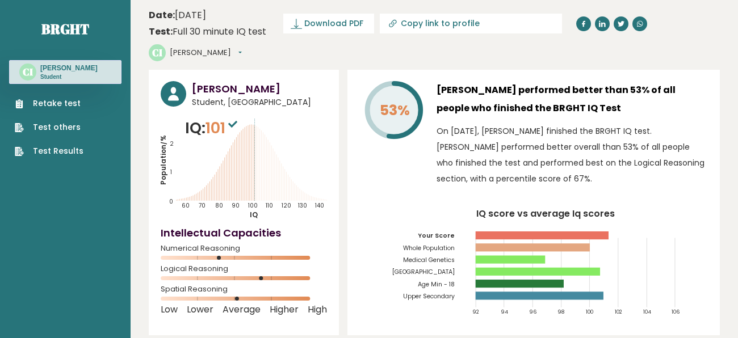
click at [66, 127] on link "Test others" at bounding box center [49, 128] width 69 height 12
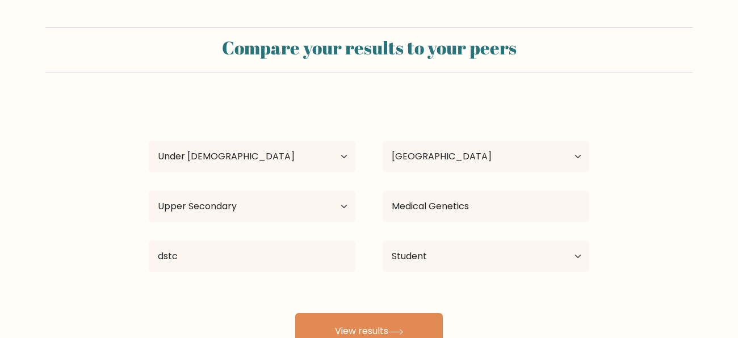
select select "min_18"
select select "GB"
select select "upper_secondary"
select select "student"
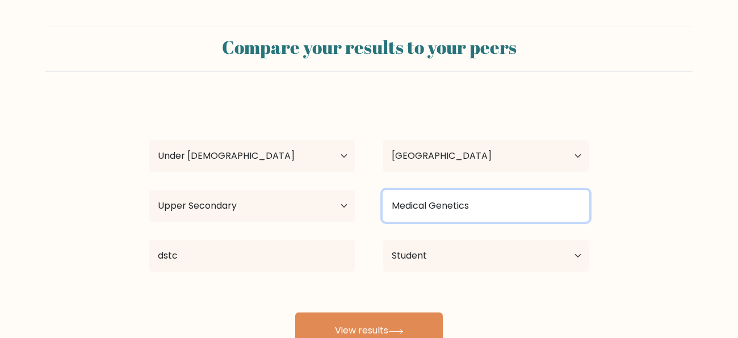
click at [428, 204] on input "Medical Genetics" at bounding box center [486, 206] width 207 height 32
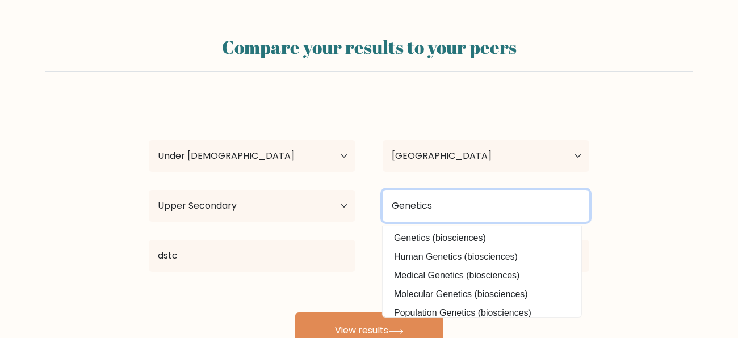
click at [480, 221] on input "Genetics" at bounding box center [486, 206] width 207 height 32
type input "G"
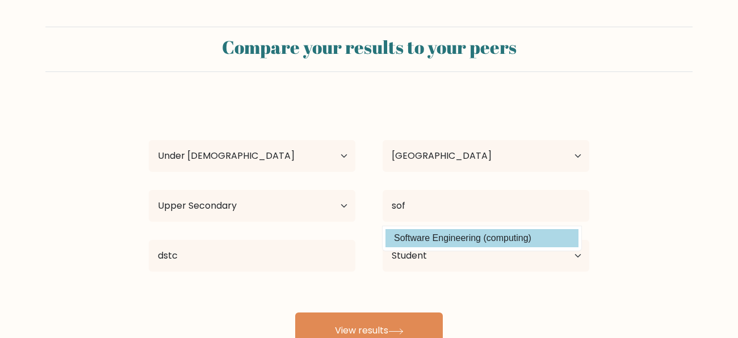
click at [463, 236] on option "Software Engineering (computing)" at bounding box center [482, 238] width 193 height 18
type input "Software Engineering"
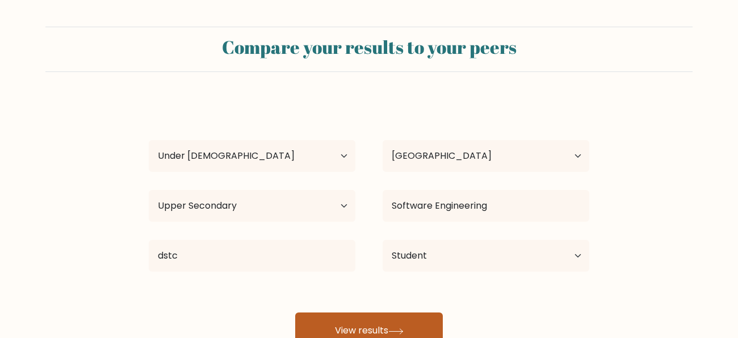
click at [400, 315] on button "View results" at bounding box center [369, 331] width 148 height 36
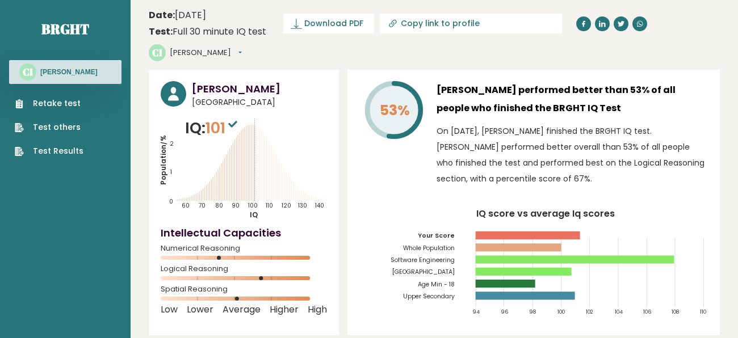
click at [72, 150] on link "Test Results" at bounding box center [49, 151] width 69 height 12
click at [58, 102] on link "Retake test" at bounding box center [49, 104] width 69 height 12
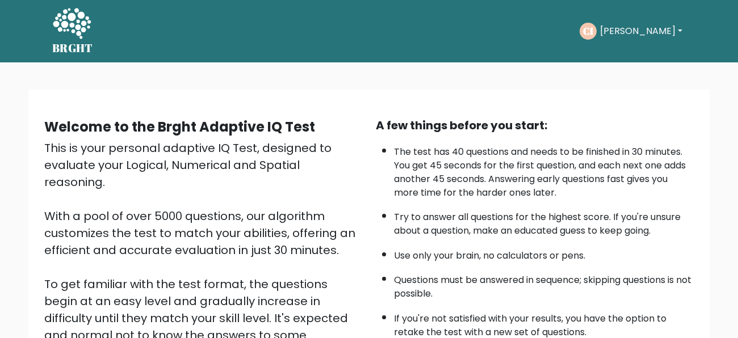
click at [611, 31] on button "[PERSON_NAME]" at bounding box center [641, 31] width 89 height 15
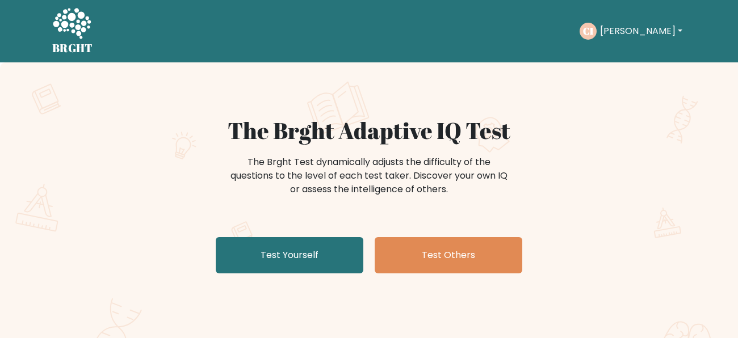
click at [622, 25] on button "C.J" at bounding box center [641, 31] width 89 height 15
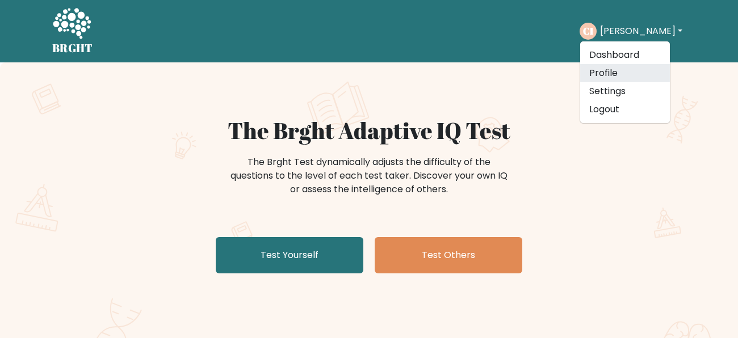
click at [609, 69] on link "Profile" at bounding box center [625, 73] width 90 height 18
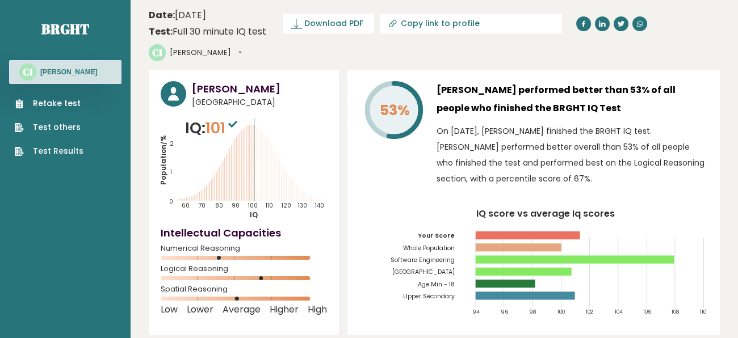
click at [210, 85] on h3 "[PERSON_NAME]" at bounding box center [259, 88] width 135 height 15
click at [158, 47] on text "CI" at bounding box center [157, 52] width 10 height 13
click at [20, 76] on circle at bounding box center [27, 72] width 17 height 17
click at [32, 71] on text "CI" at bounding box center [28, 71] width 10 height 13
click at [186, 55] on button "[PERSON_NAME]" at bounding box center [206, 52] width 72 height 11
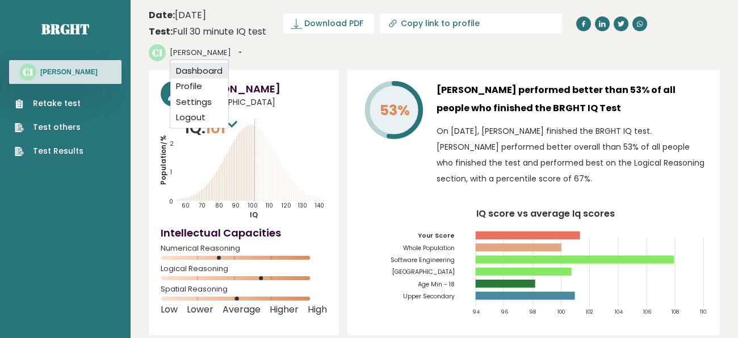
click at [197, 75] on link "Dashboard" at bounding box center [199, 70] width 58 height 15
click at [182, 54] on button "[PERSON_NAME]" at bounding box center [206, 52] width 72 height 11
click at [204, 102] on link "Settings" at bounding box center [199, 102] width 58 height 16
click at [176, 53] on button "C.J" at bounding box center [206, 52] width 72 height 11
click at [196, 116] on link "Logout" at bounding box center [199, 118] width 58 height 16
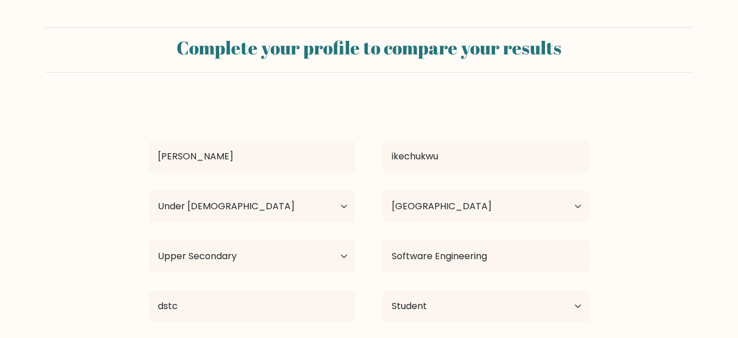
select select "min_18"
select select "GB"
select select "upper_secondary"
select select "student"
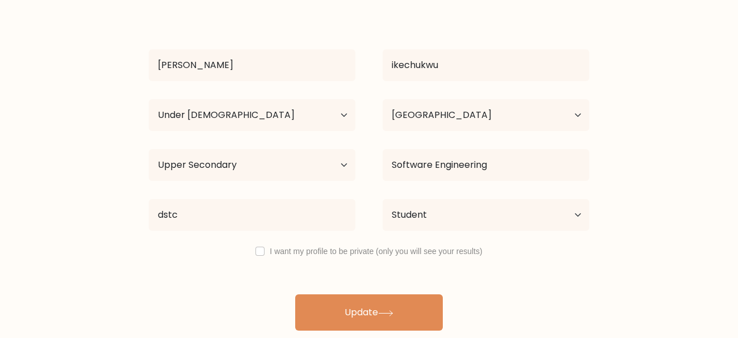
scroll to position [90, 0]
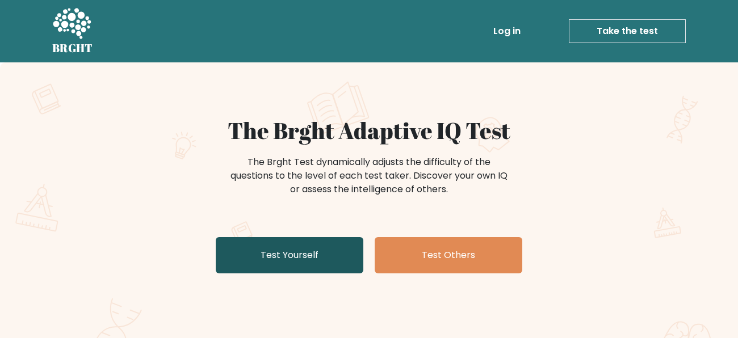
click at [321, 261] on link "Test Yourself" at bounding box center [290, 255] width 148 height 36
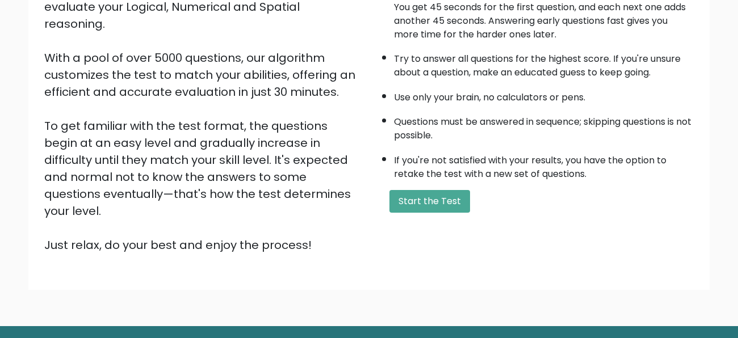
scroll to position [158, 0]
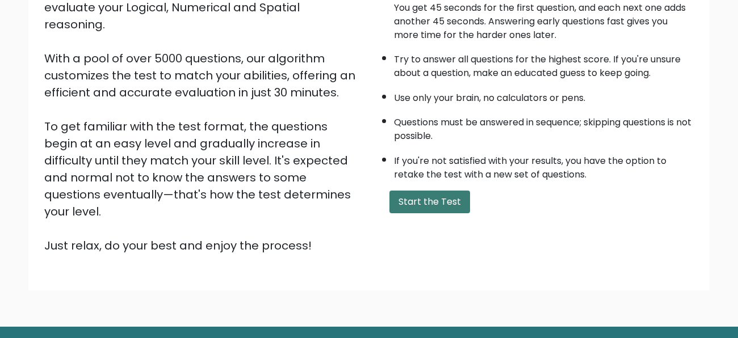
click at [430, 191] on button "Start the Test" at bounding box center [430, 202] width 81 height 23
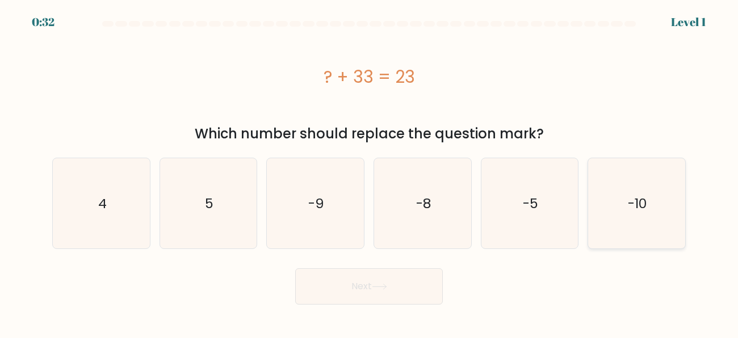
click at [633, 210] on text "-10" at bounding box center [637, 203] width 19 height 19
click at [370, 172] on input "f. -10" at bounding box center [369, 170] width 1 height 3
radio input "true"
click at [387, 282] on button "Next" at bounding box center [369, 287] width 148 height 36
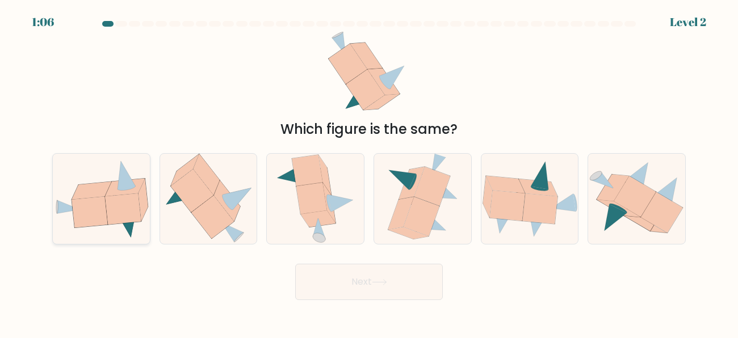
click at [109, 220] on icon at bounding box center [123, 209] width 36 height 31
click at [369, 172] on input "a." at bounding box center [369, 170] width 1 height 3
radio input "true"
click at [357, 286] on button "Next" at bounding box center [369, 282] width 148 height 36
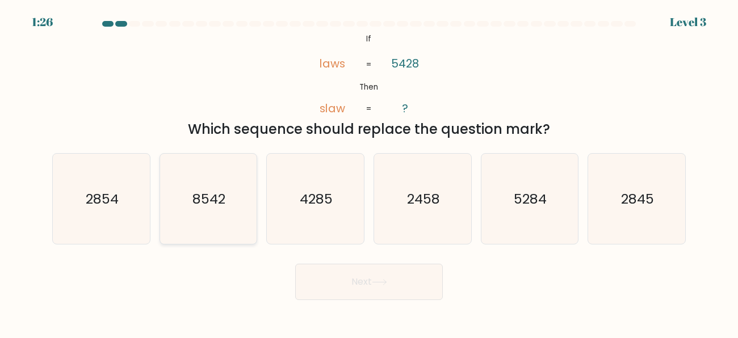
click at [184, 206] on icon "8542" at bounding box center [208, 199] width 90 height 90
click at [369, 172] on input "b. 8542" at bounding box center [369, 170] width 1 height 3
radio input "true"
click at [400, 284] on button "Next" at bounding box center [369, 282] width 148 height 36
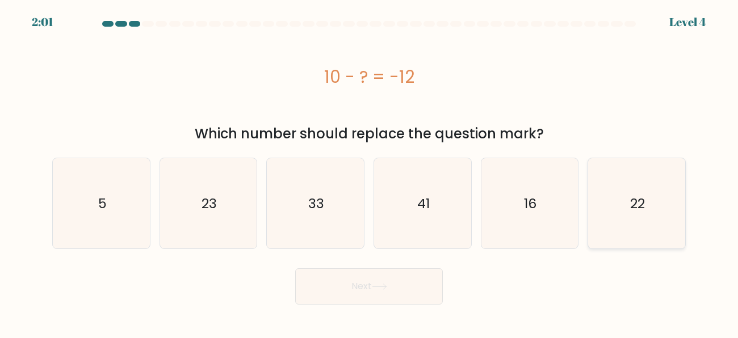
click at [642, 208] on text "22" at bounding box center [637, 203] width 15 height 19
click at [370, 172] on input "f. 22" at bounding box center [369, 170] width 1 height 3
radio input "true"
click at [403, 285] on button "Next" at bounding box center [369, 287] width 148 height 36
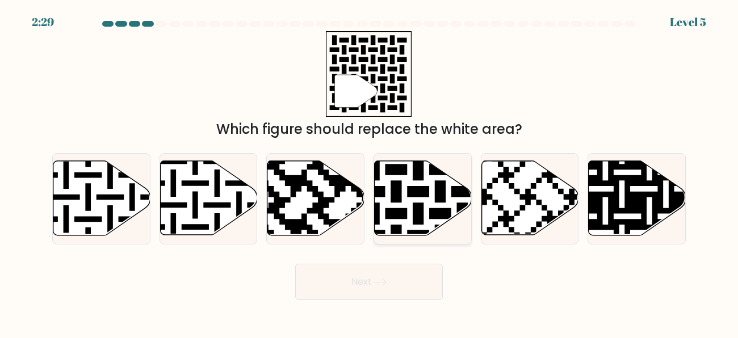
click at [407, 201] on icon at bounding box center [423, 198] width 97 height 74
click at [370, 172] on input "d." at bounding box center [369, 170] width 1 height 3
radio input "true"
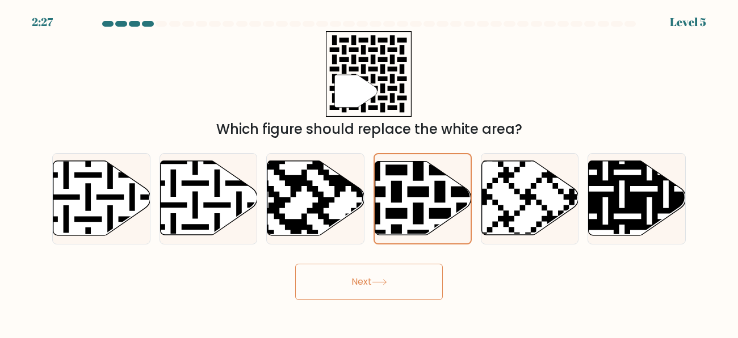
click at [365, 301] on body "2:27 Level 5" at bounding box center [369, 169] width 738 height 338
click at [363, 298] on button "Next" at bounding box center [369, 282] width 148 height 36
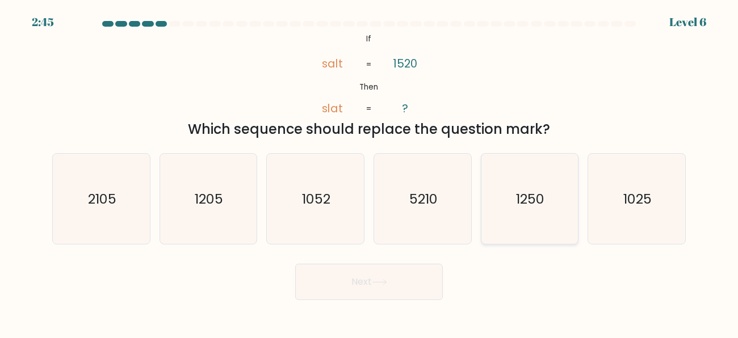
click at [505, 215] on icon "1250" at bounding box center [529, 199] width 90 height 90
click at [370, 172] on input "e. 1250" at bounding box center [369, 170] width 1 height 3
radio input "true"
click at [429, 273] on button "Next" at bounding box center [369, 282] width 148 height 36
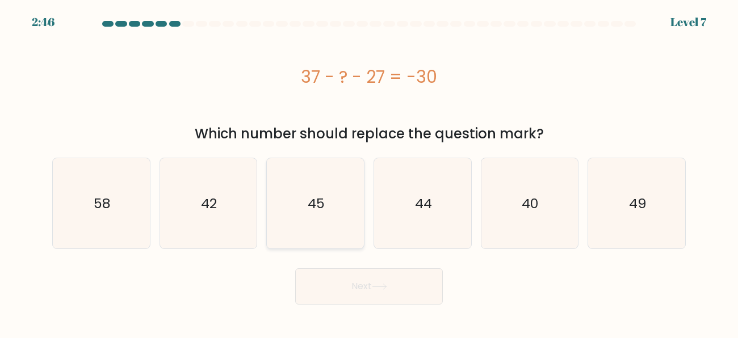
click at [311, 201] on text "45" at bounding box center [316, 203] width 17 height 19
click at [369, 172] on input "c. 45" at bounding box center [369, 170] width 1 height 3
radio input "true"
click at [311, 201] on text "45" at bounding box center [316, 203] width 17 height 19
click at [369, 172] on input "c. 45" at bounding box center [369, 170] width 1 height 3
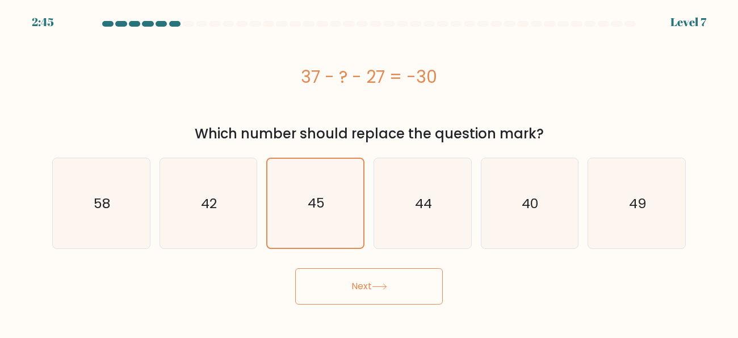
click at [341, 273] on button "Next" at bounding box center [369, 287] width 148 height 36
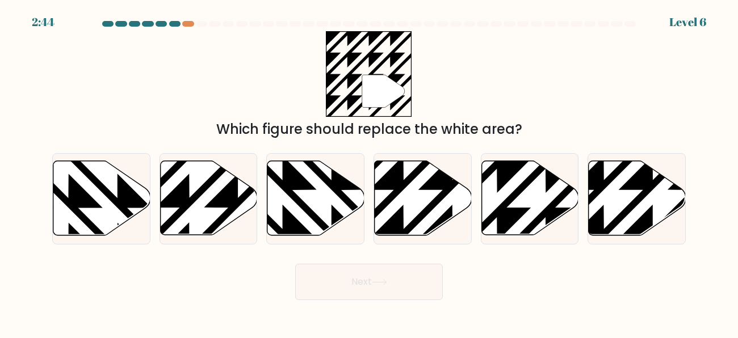
click at [349, 290] on button "Next" at bounding box center [369, 282] width 148 height 36
click at [307, 220] on icon at bounding box center [316, 198] width 97 height 74
click at [369, 172] on input "c." at bounding box center [369, 170] width 1 height 3
radio input "true"
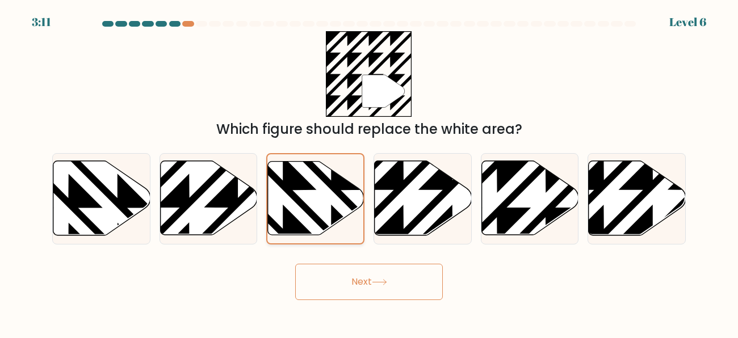
click at [344, 244] on div at bounding box center [315, 198] width 98 height 91
click at [369, 172] on input "c." at bounding box center [369, 170] width 1 height 3
click at [337, 225] on icon at bounding box center [283, 238] width 193 height 193
click at [369, 172] on input "c." at bounding box center [369, 170] width 1 height 3
click at [344, 285] on button "Next" at bounding box center [369, 282] width 148 height 36
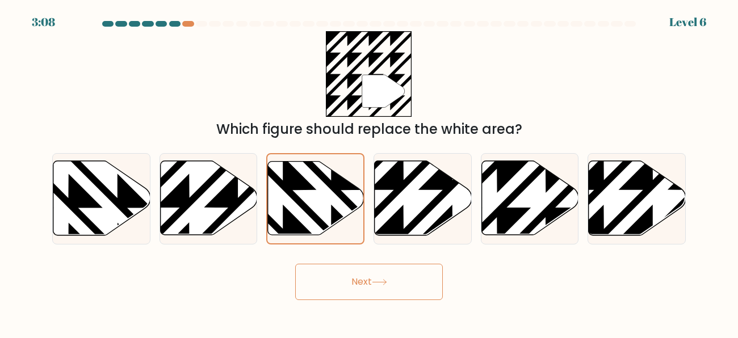
click at [344, 285] on button "Next" at bounding box center [369, 282] width 148 height 36
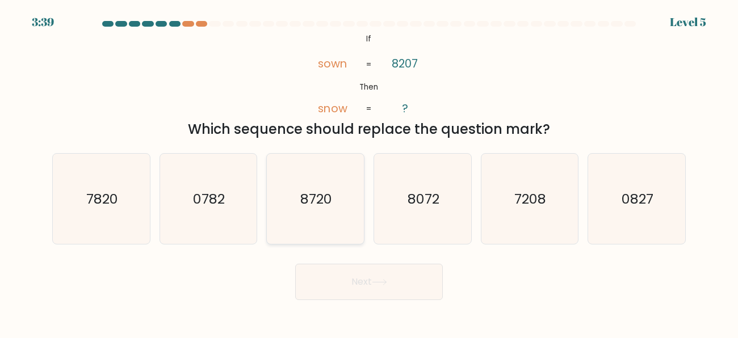
click at [332, 193] on text "8720" at bounding box center [316, 198] width 32 height 19
click at [369, 172] on input "c. 8720" at bounding box center [369, 170] width 1 height 3
radio input "true"
click at [345, 274] on button "Next" at bounding box center [369, 282] width 148 height 36
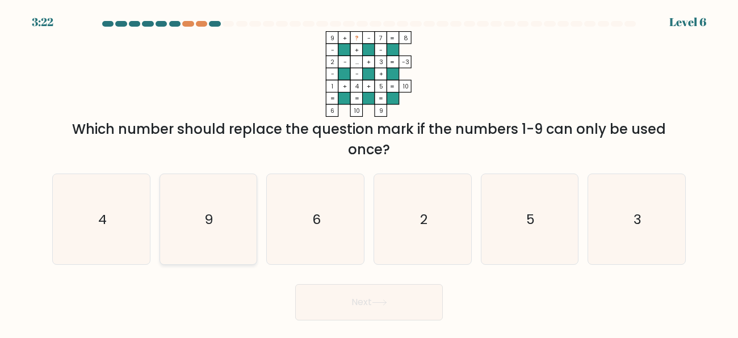
click at [225, 238] on icon "9" at bounding box center [208, 219] width 90 height 90
click at [369, 172] on input "b. 9" at bounding box center [369, 170] width 1 height 3
radio input "true"
click at [316, 303] on button "Next" at bounding box center [369, 303] width 148 height 36
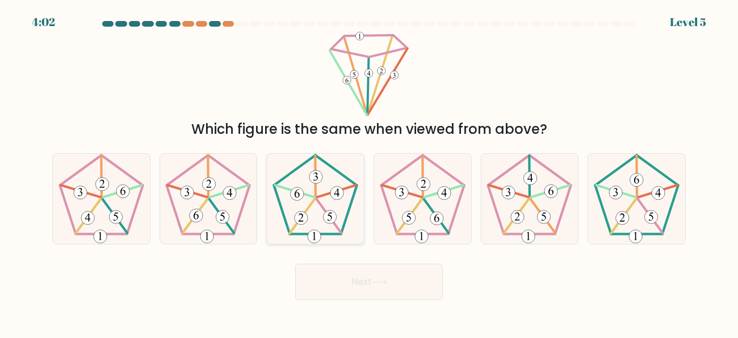
click at [322, 224] on icon at bounding box center [315, 199] width 90 height 90
click at [369, 172] on input "c." at bounding box center [369, 170] width 1 height 3
radio input "true"
click at [332, 273] on button "Next" at bounding box center [369, 282] width 148 height 36
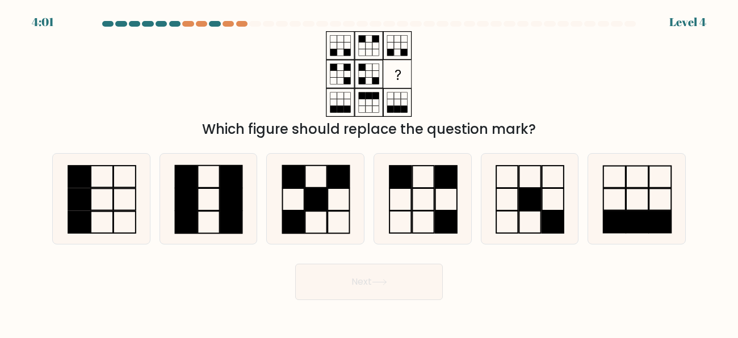
click at [333, 277] on button "Next" at bounding box center [369, 282] width 148 height 36
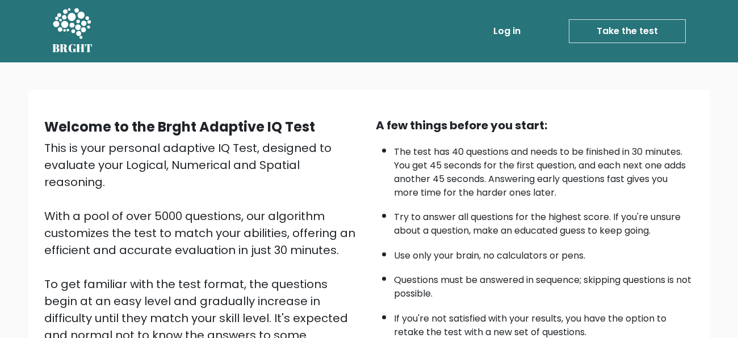
click at [511, 37] on link "Log in" at bounding box center [507, 31] width 36 height 23
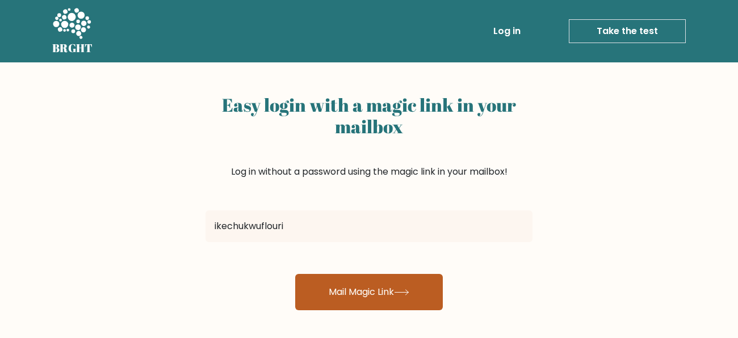
type input "[EMAIL_ADDRESS][DOMAIN_NAME]"
click at [346, 283] on button "Mail Magic Link" at bounding box center [369, 292] width 148 height 36
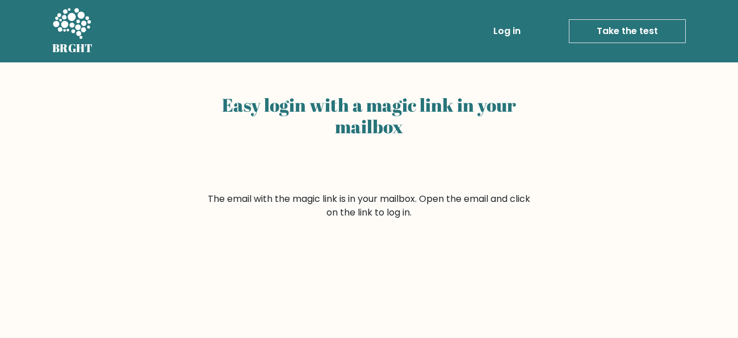
click at [416, 203] on form "The email with the magic link is in your mailbox. Open the email and click on t…" at bounding box center [369, 206] width 327 height 27
click at [492, 34] on link "Log in" at bounding box center [507, 31] width 36 height 23
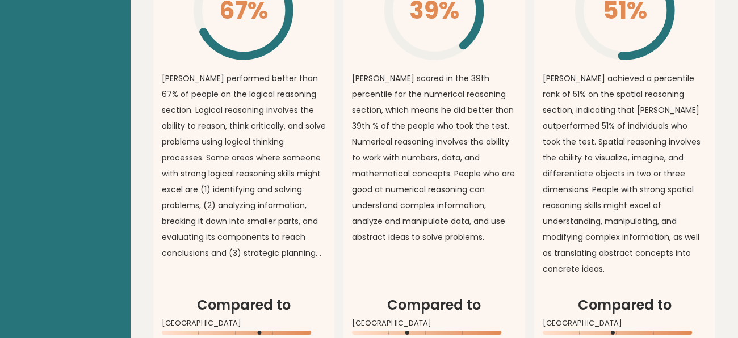
scroll to position [967, 0]
